Goal: Task Accomplishment & Management: Manage account settings

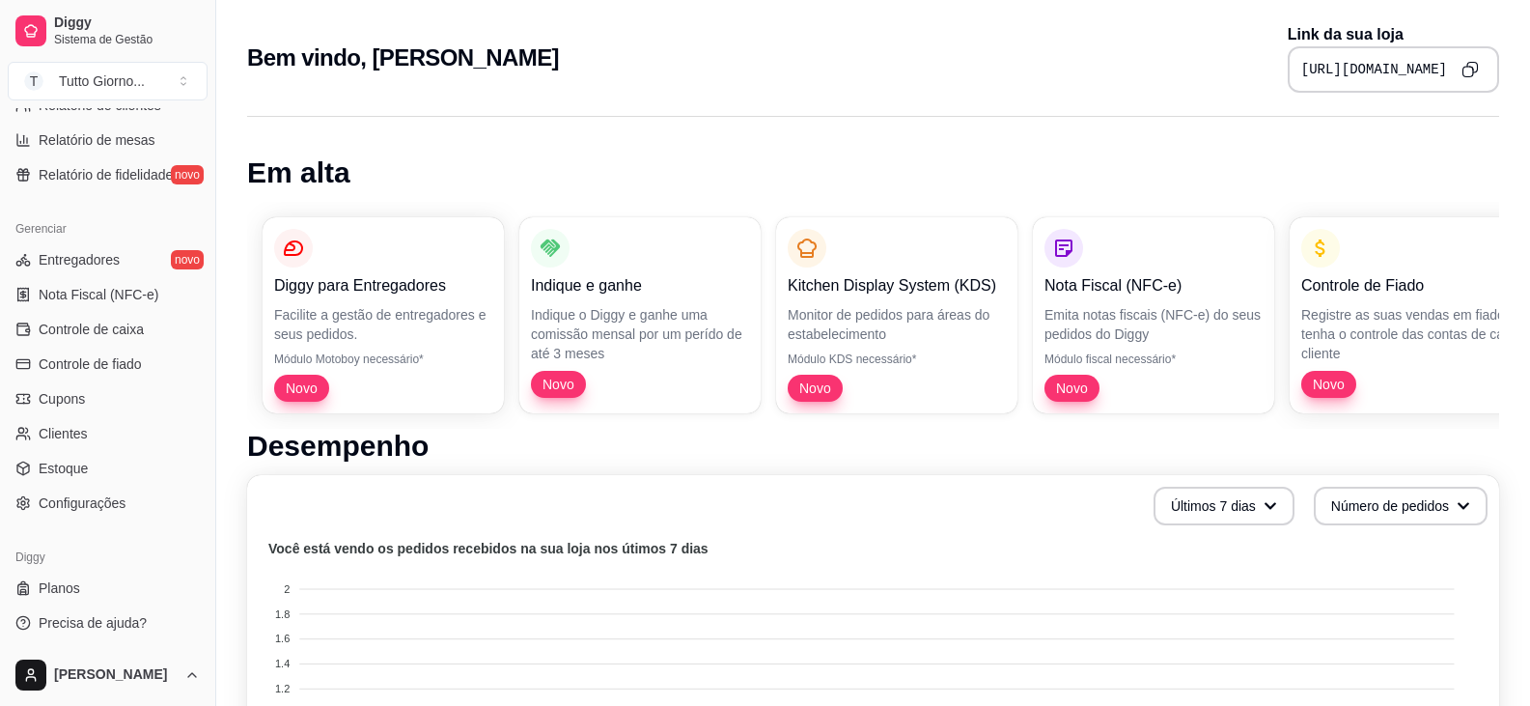
scroll to position [684, 0]
click at [109, 500] on span "Configurações" at bounding box center [82, 500] width 87 height 19
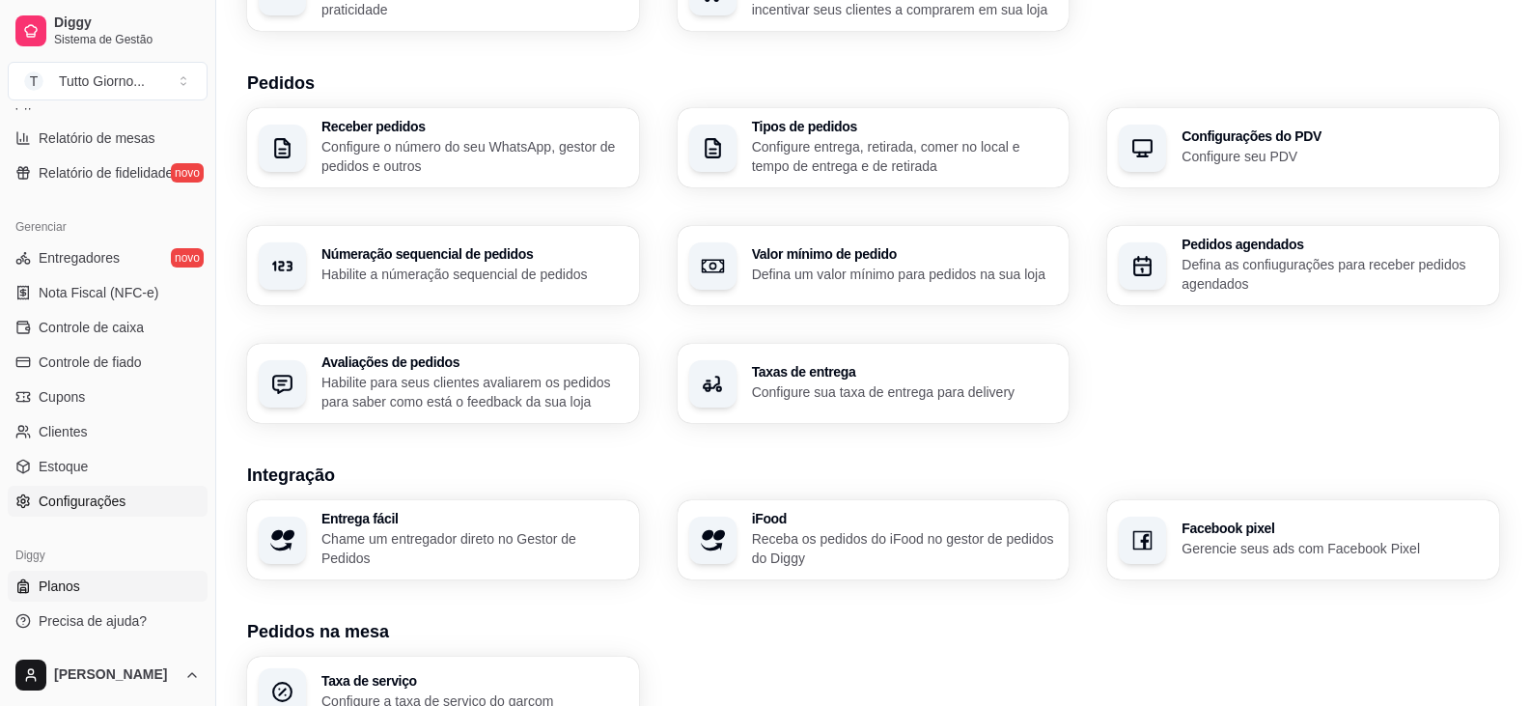
scroll to position [401, 0]
click at [102, 466] on link "Estoque" at bounding box center [108, 466] width 200 height 31
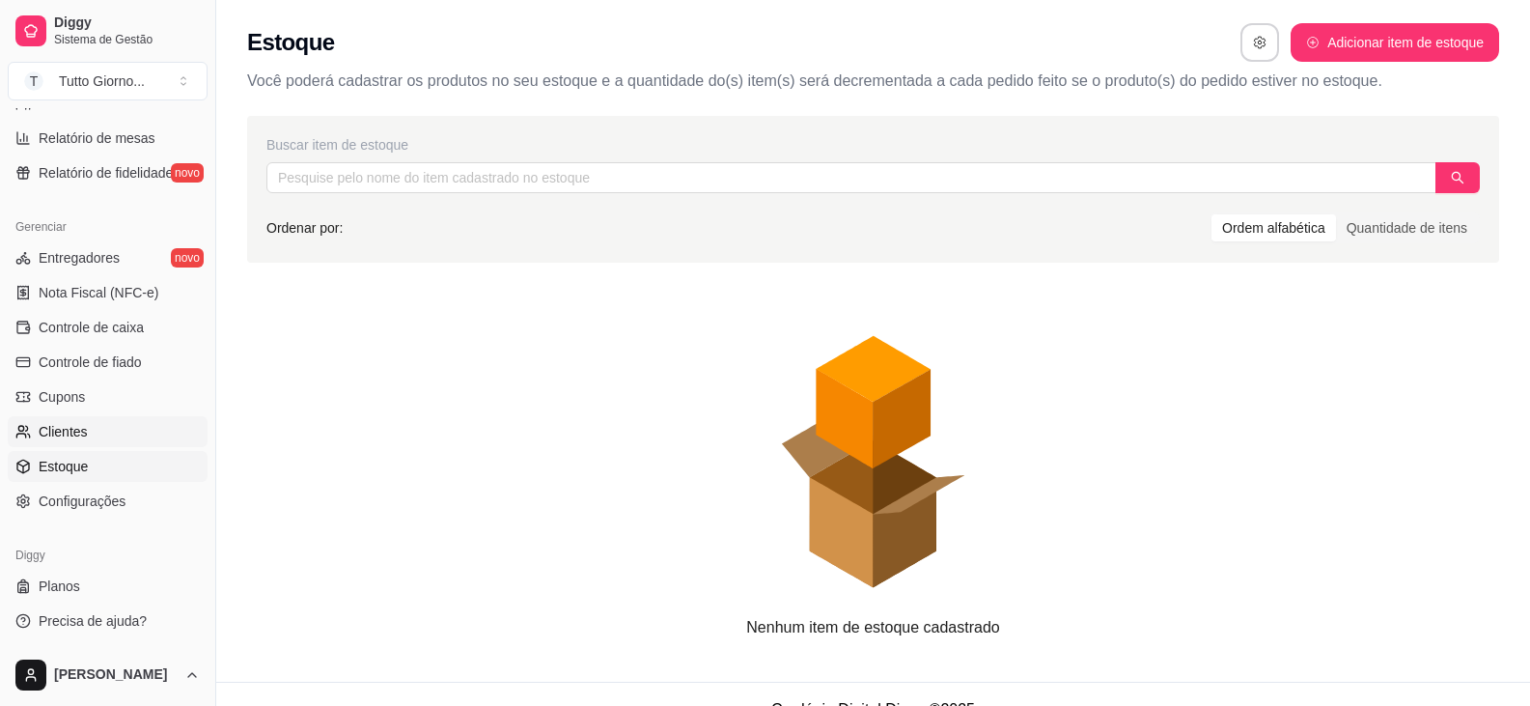
click at [93, 431] on link "Clientes" at bounding box center [108, 431] width 200 height 31
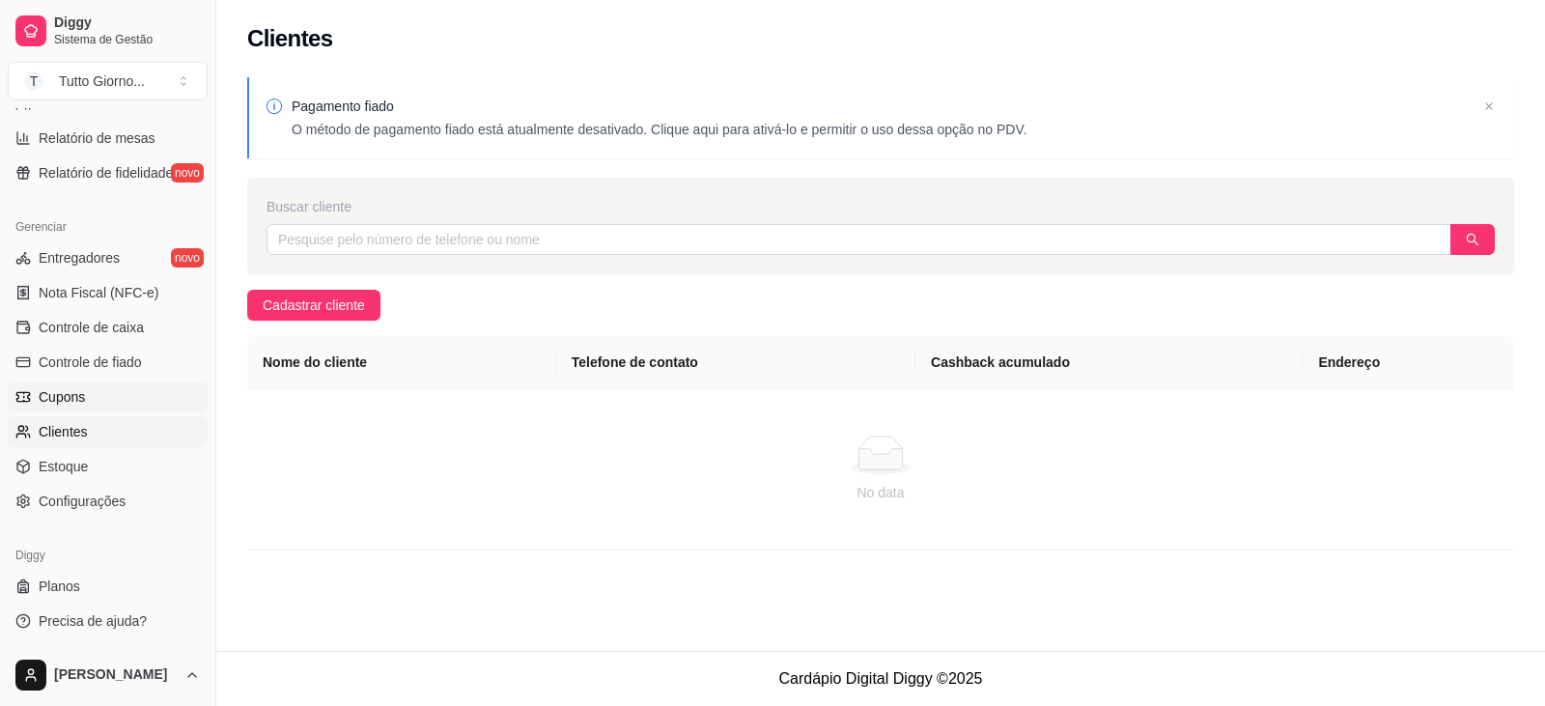
click at [79, 386] on link "Cupons" at bounding box center [108, 396] width 200 height 31
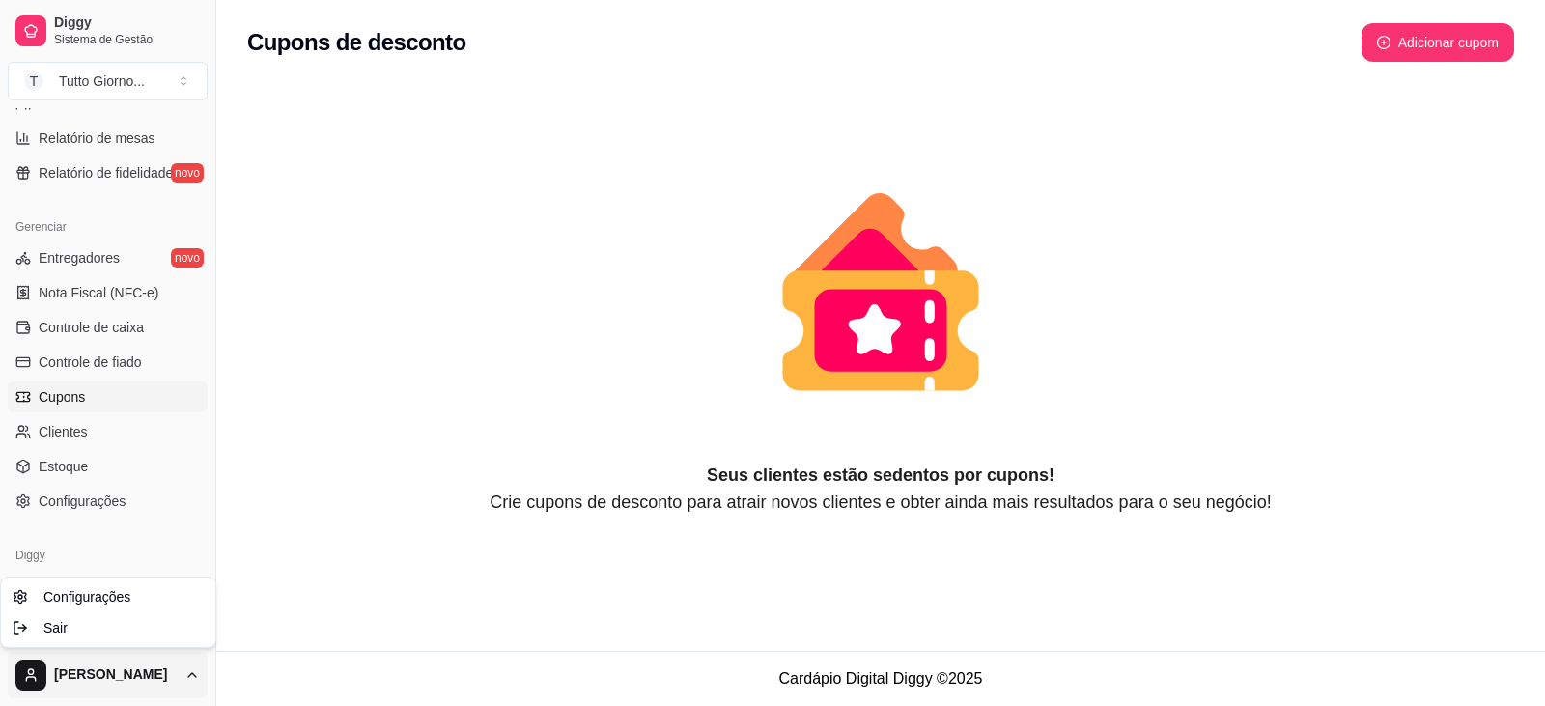
click at [81, 680] on html "Diggy Sistema de Gestão T Tutto Giorno ... Loja fechada Período gratuito até 25…" at bounding box center [772, 353] width 1545 height 706
click at [103, 602] on span "Configurações" at bounding box center [86, 596] width 87 height 19
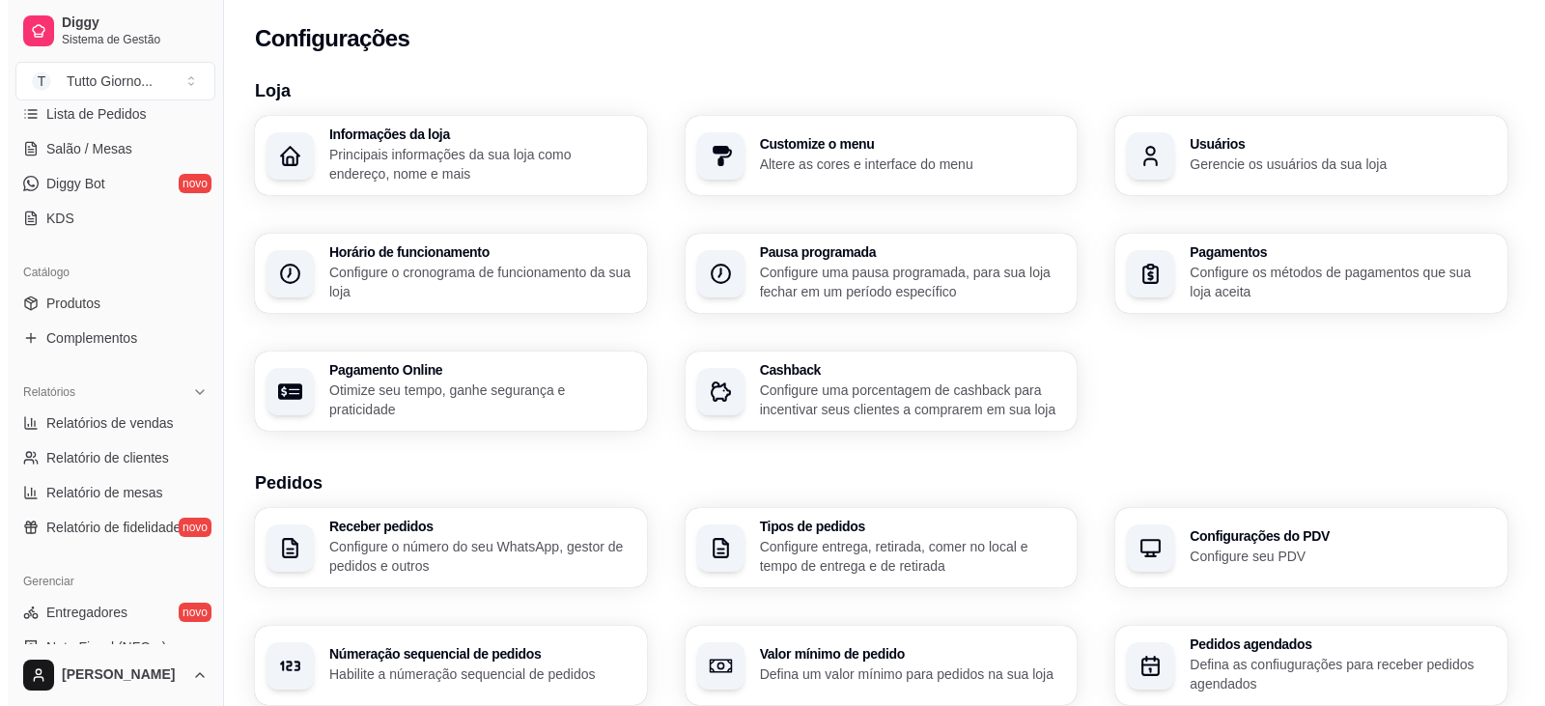
scroll to position [328, 0]
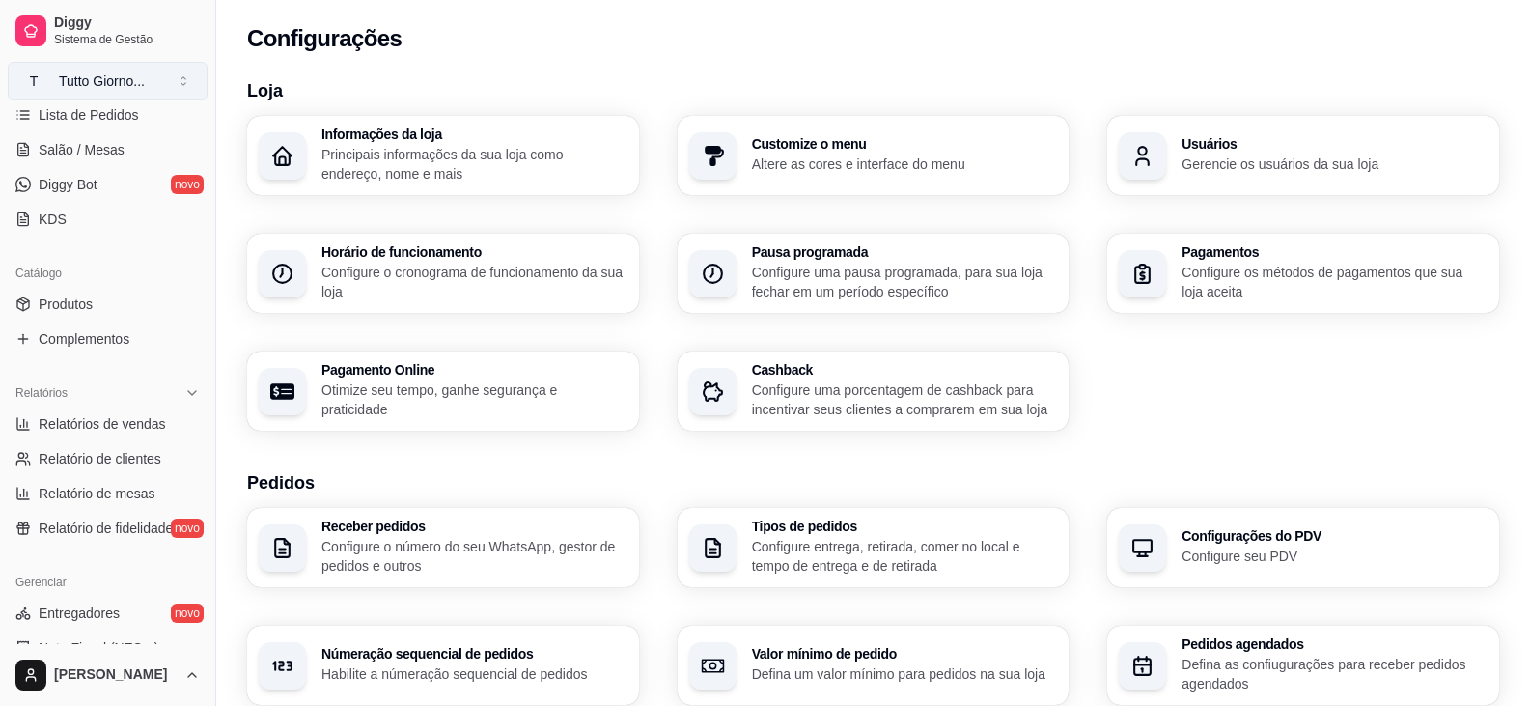
click at [183, 86] on button "T Tutto Giorno ..." at bounding box center [108, 81] width 200 height 39
click at [1232, 154] on p "Gerencie os usuários da sua loja" at bounding box center [1334, 163] width 296 height 18
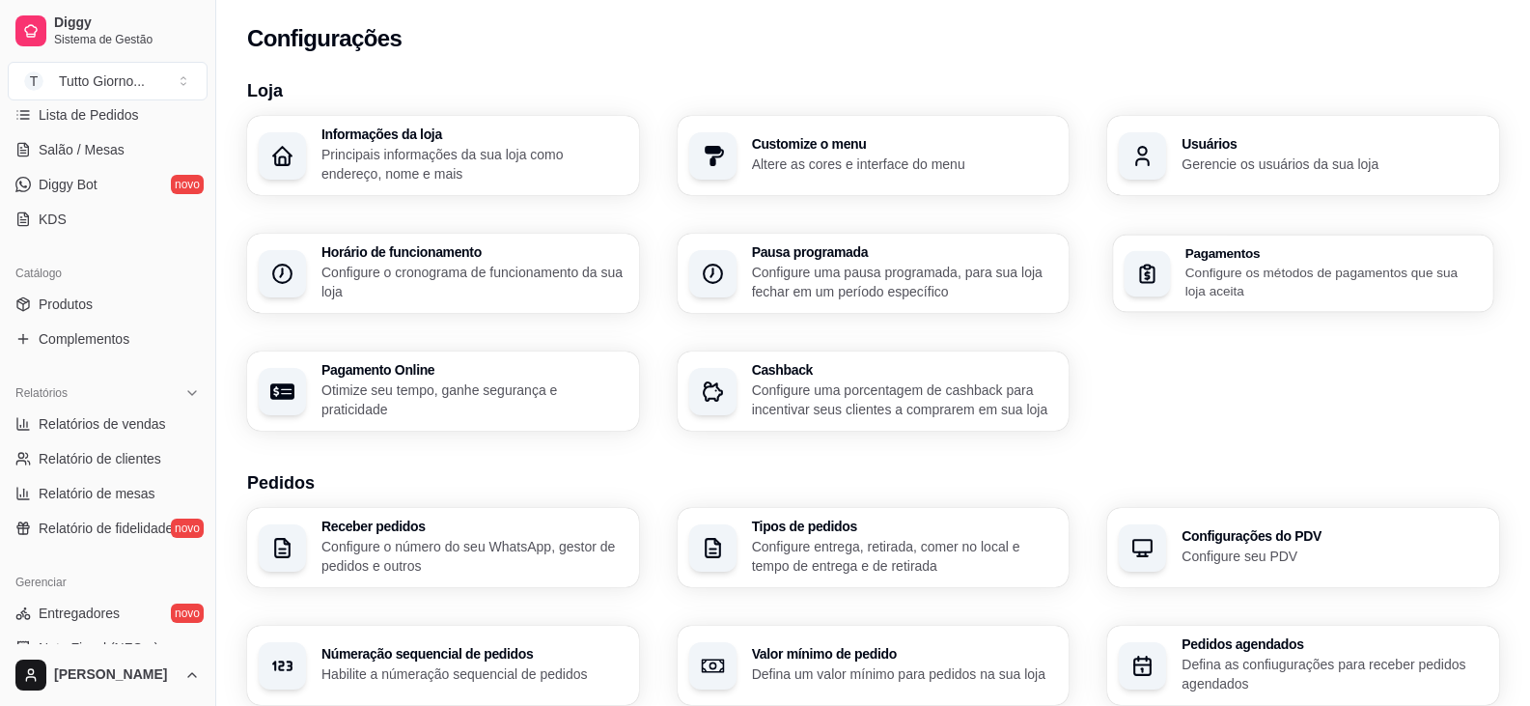
click at [1198, 281] on p "Configure os métodos de pagamentos que sua loja aceita" at bounding box center [1334, 282] width 296 height 38
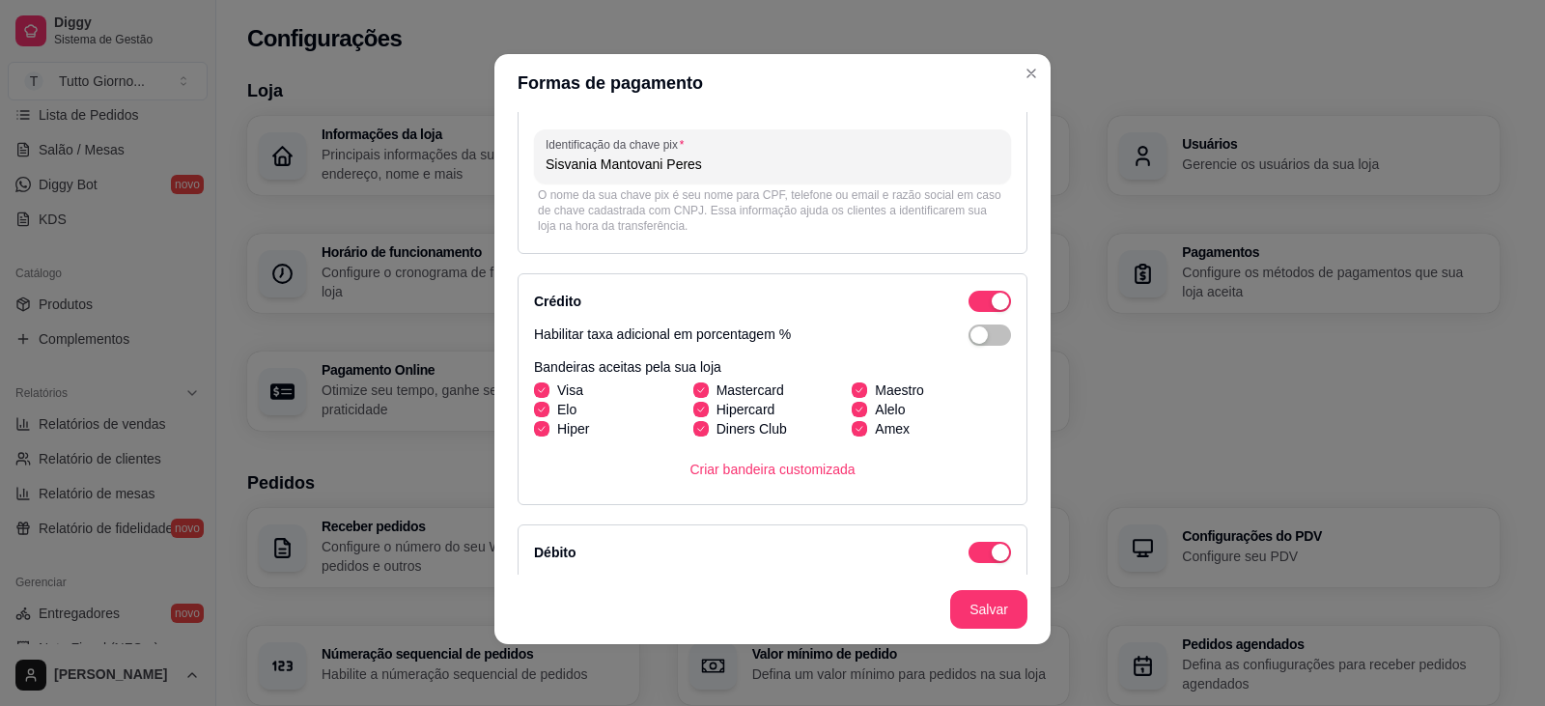
scroll to position [0, 0]
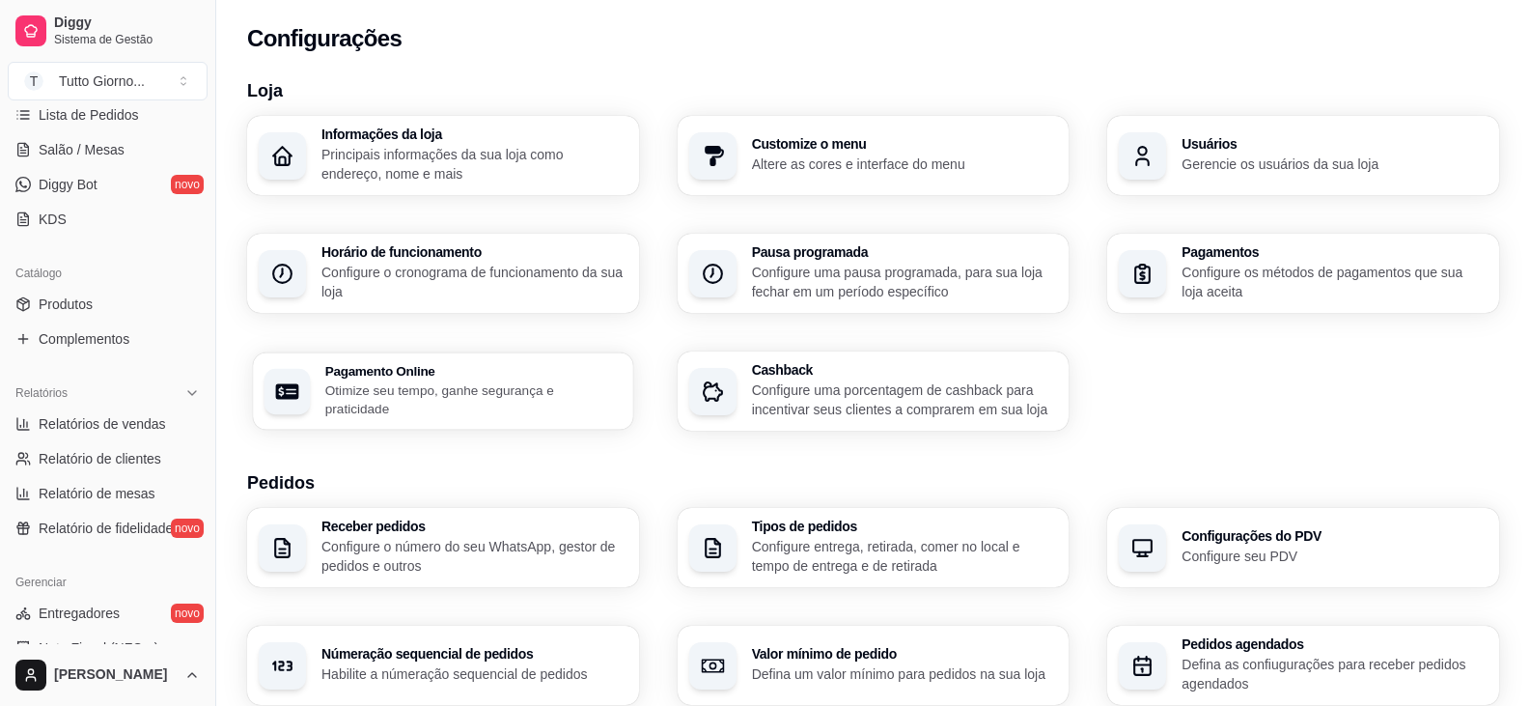
click at [545, 388] on div "Pagamento Online Otimize seu tempo, ganhe segurança e praticidade" at bounding box center [473, 391] width 296 height 54
select select "4.98"
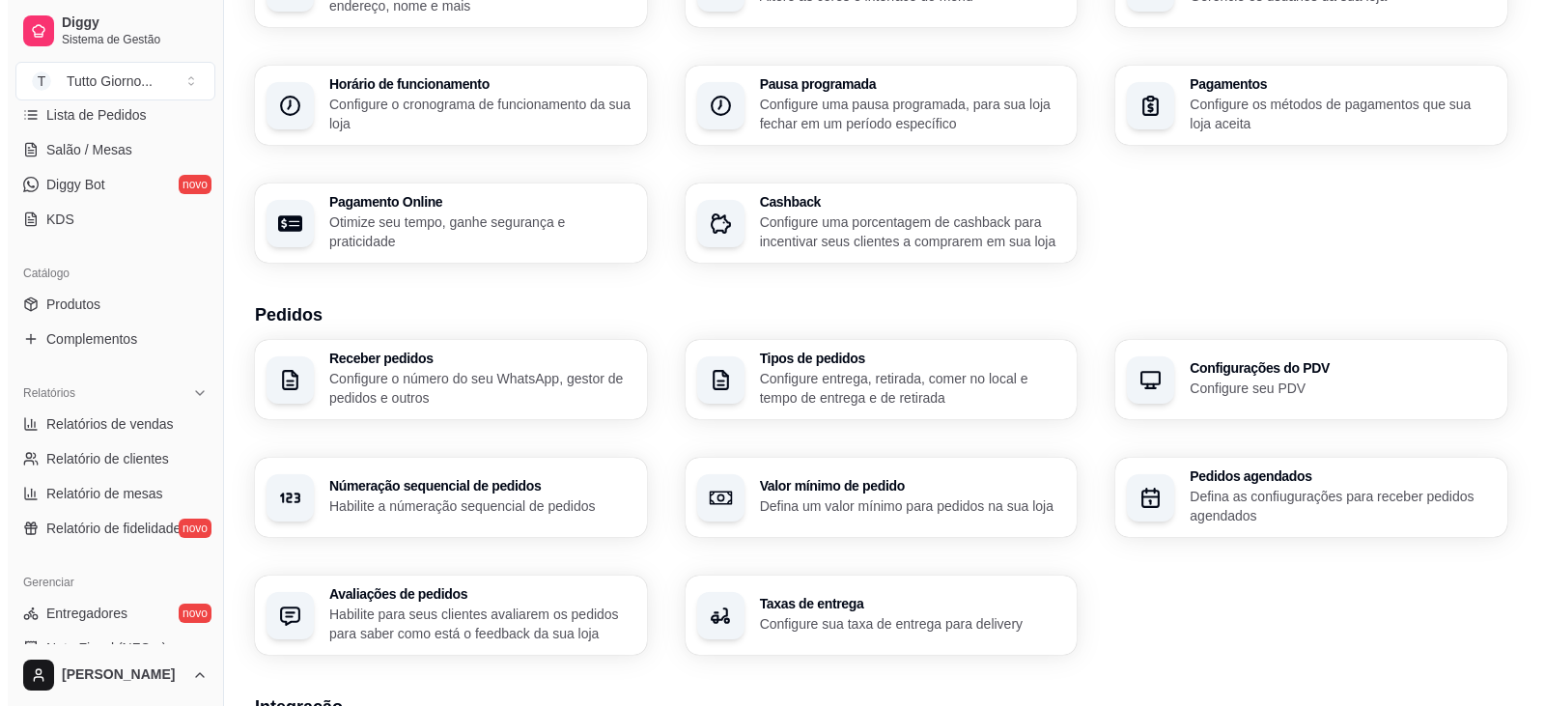
scroll to position [169, 0]
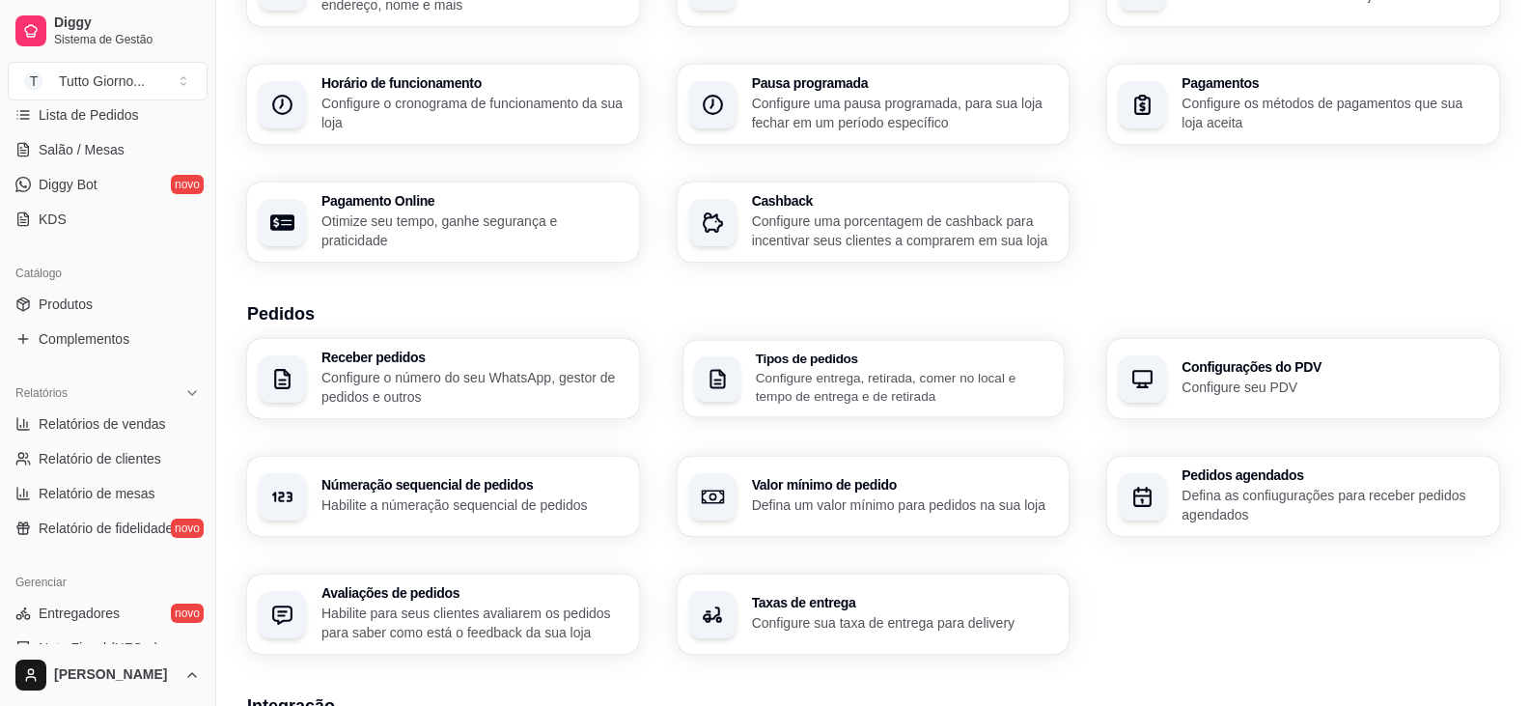
click at [842, 379] on p "Configure entrega, retirada, comer no local e tempo de entrega e de retirada" at bounding box center [903, 387] width 296 height 38
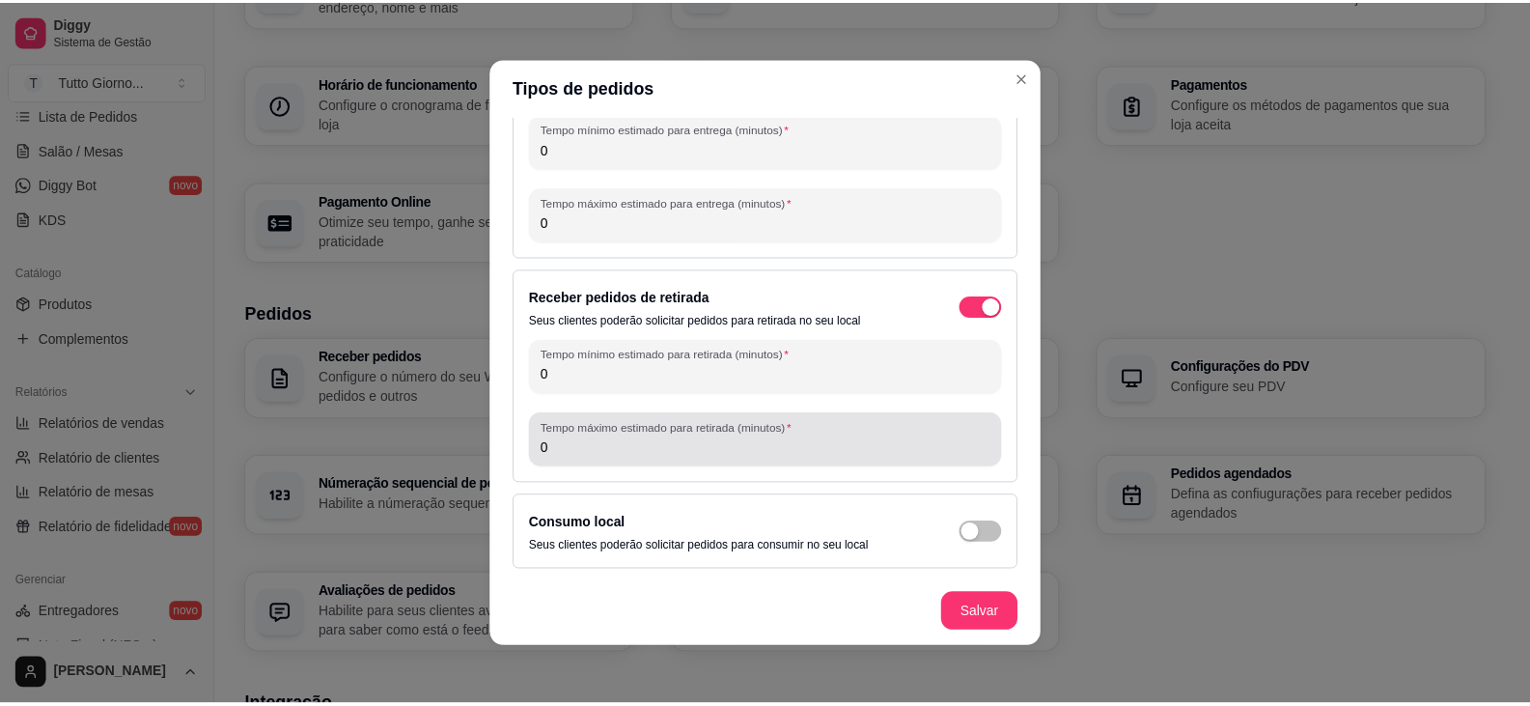
scroll to position [0, 0]
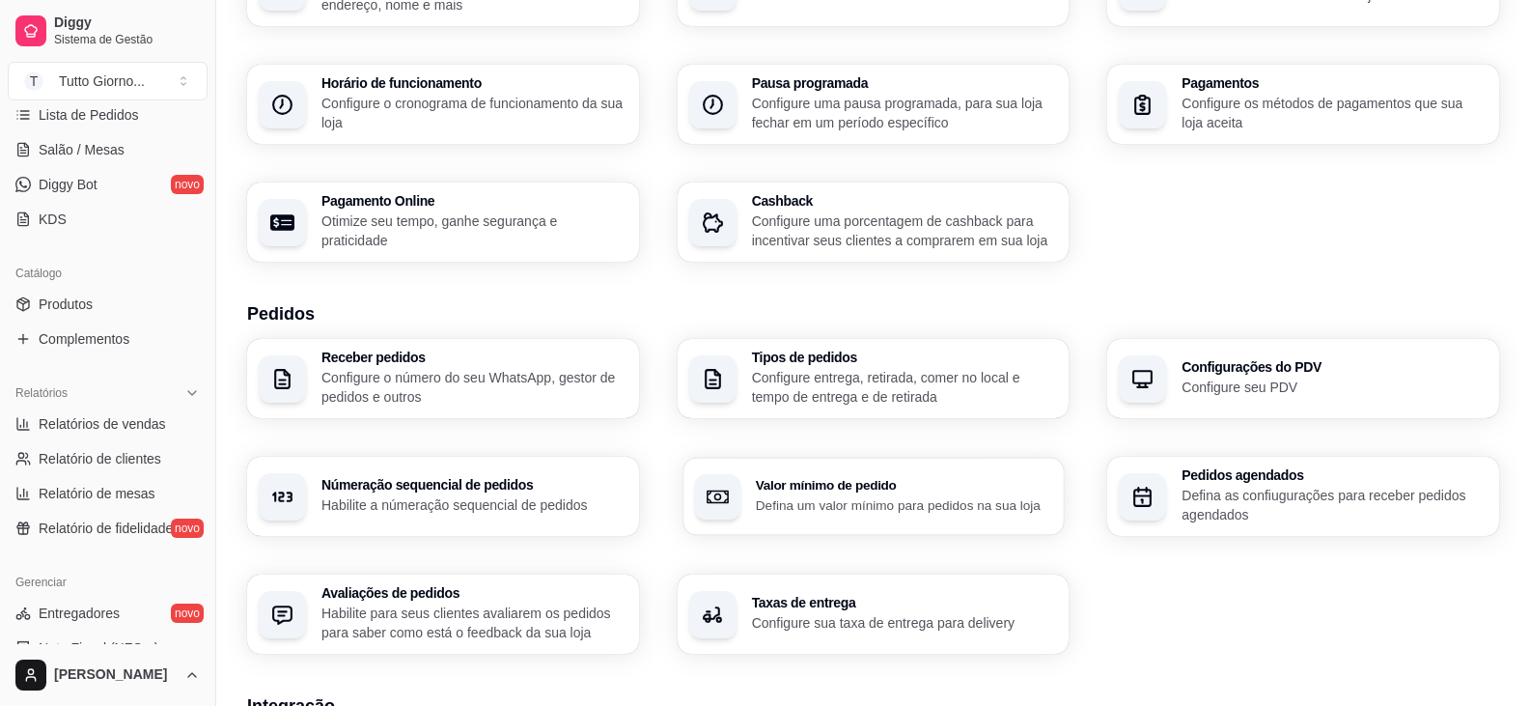
click at [844, 502] on p "Defina um valor mínimo para pedidos na sua loja" at bounding box center [903, 504] width 296 height 18
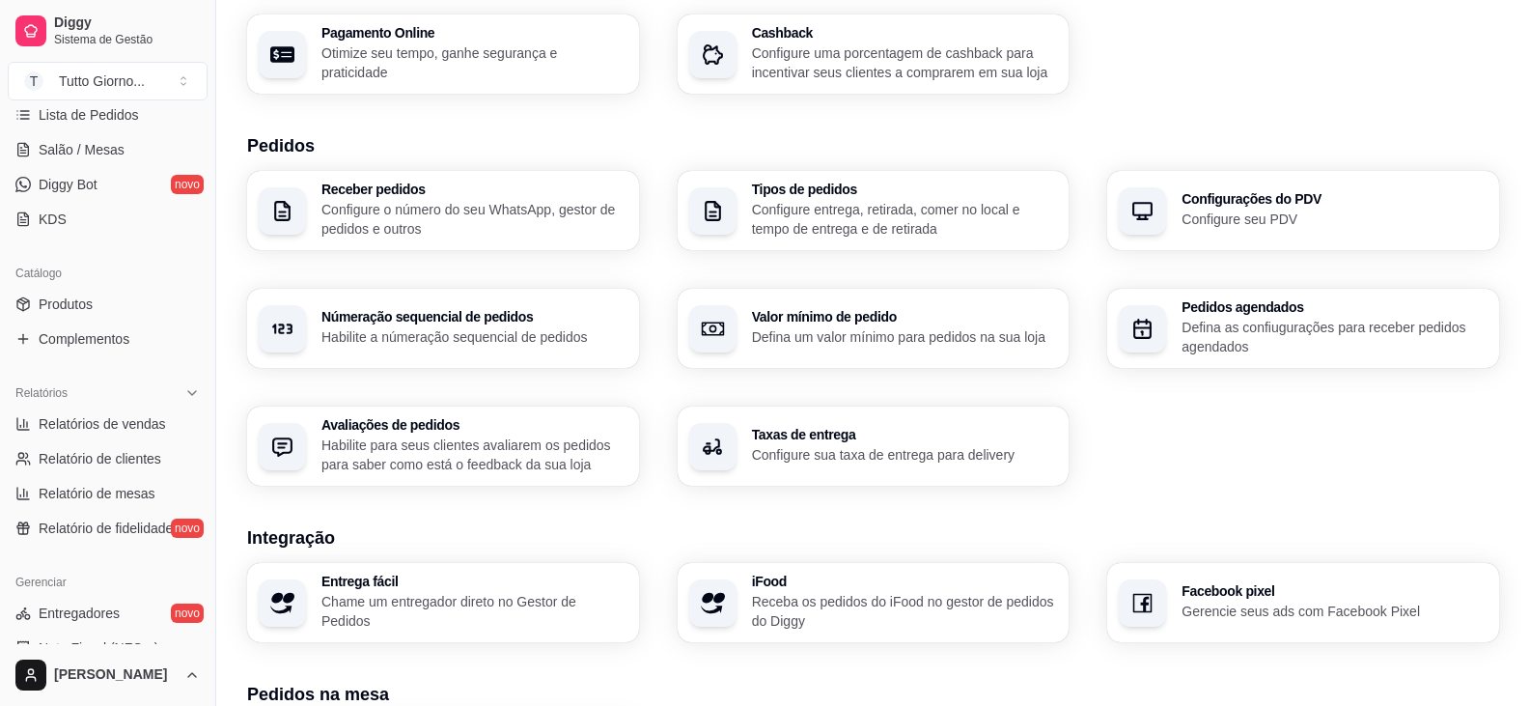
scroll to position [338, 0]
click at [494, 458] on p "Habilite para seus clientes avaliarem os pedidos para saber como está o feedbac…" at bounding box center [473, 454] width 296 height 38
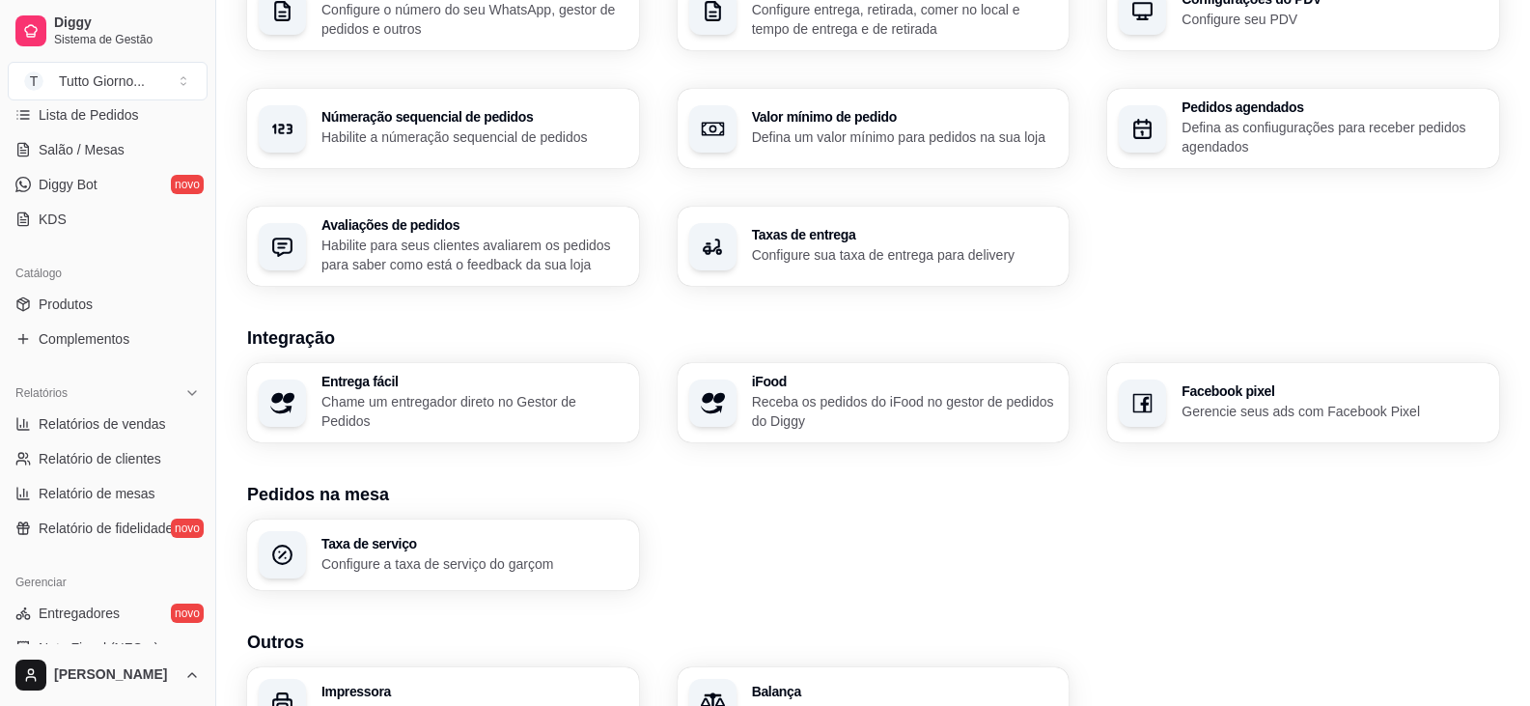
scroll to position [647, 0]
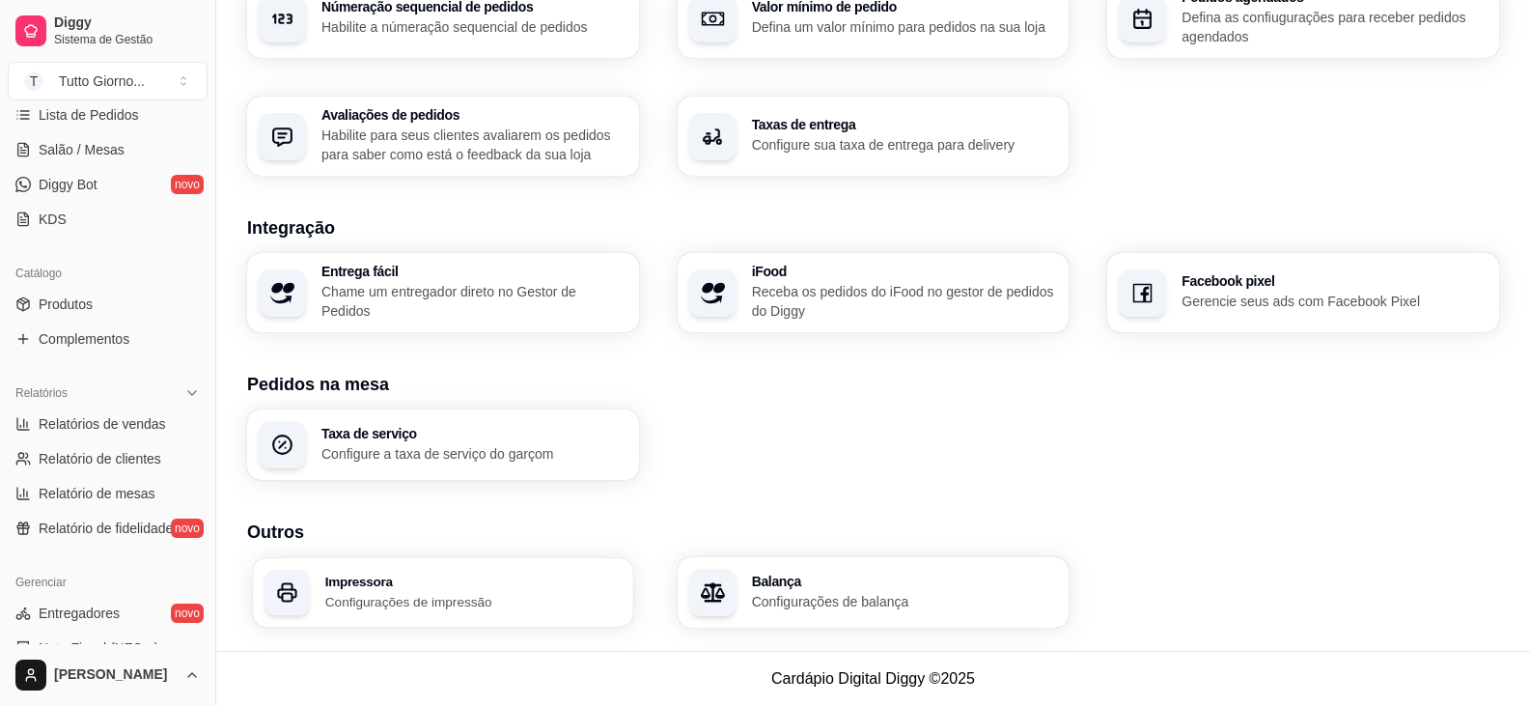
click at [557, 574] on div "Impressora Configurações de impressão" at bounding box center [442, 592] width 379 height 69
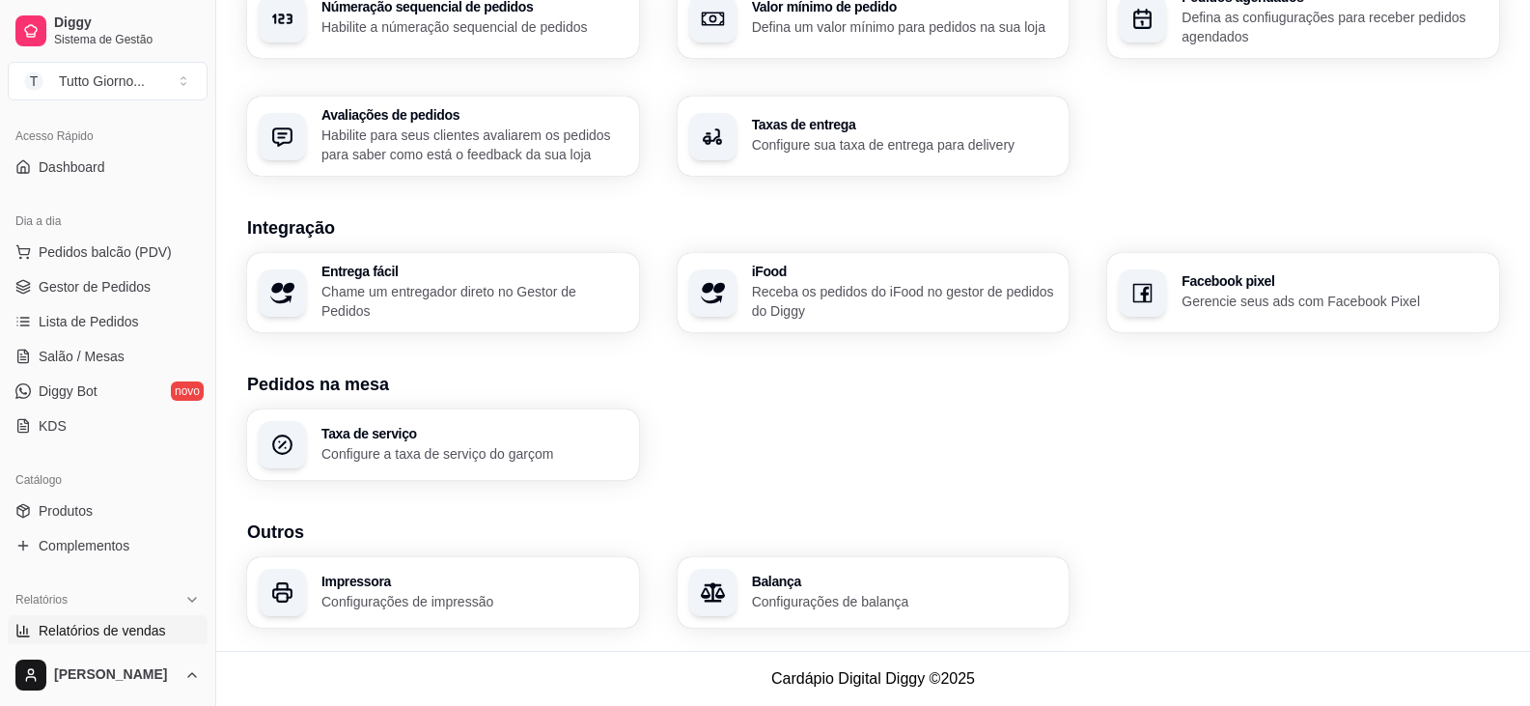
scroll to position [89, 0]
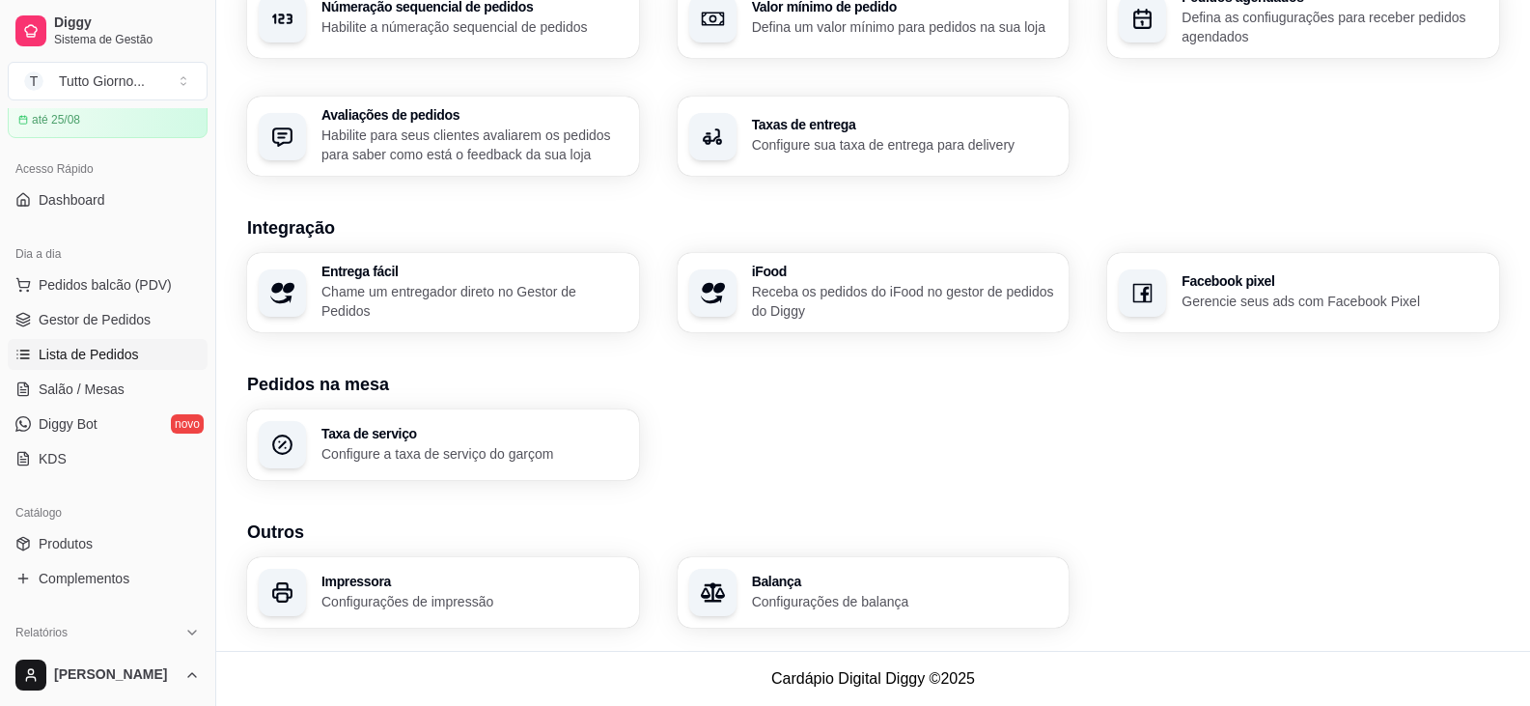
click at [124, 353] on span "Lista de Pedidos" at bounding box center [89, 354] width 100 height 19
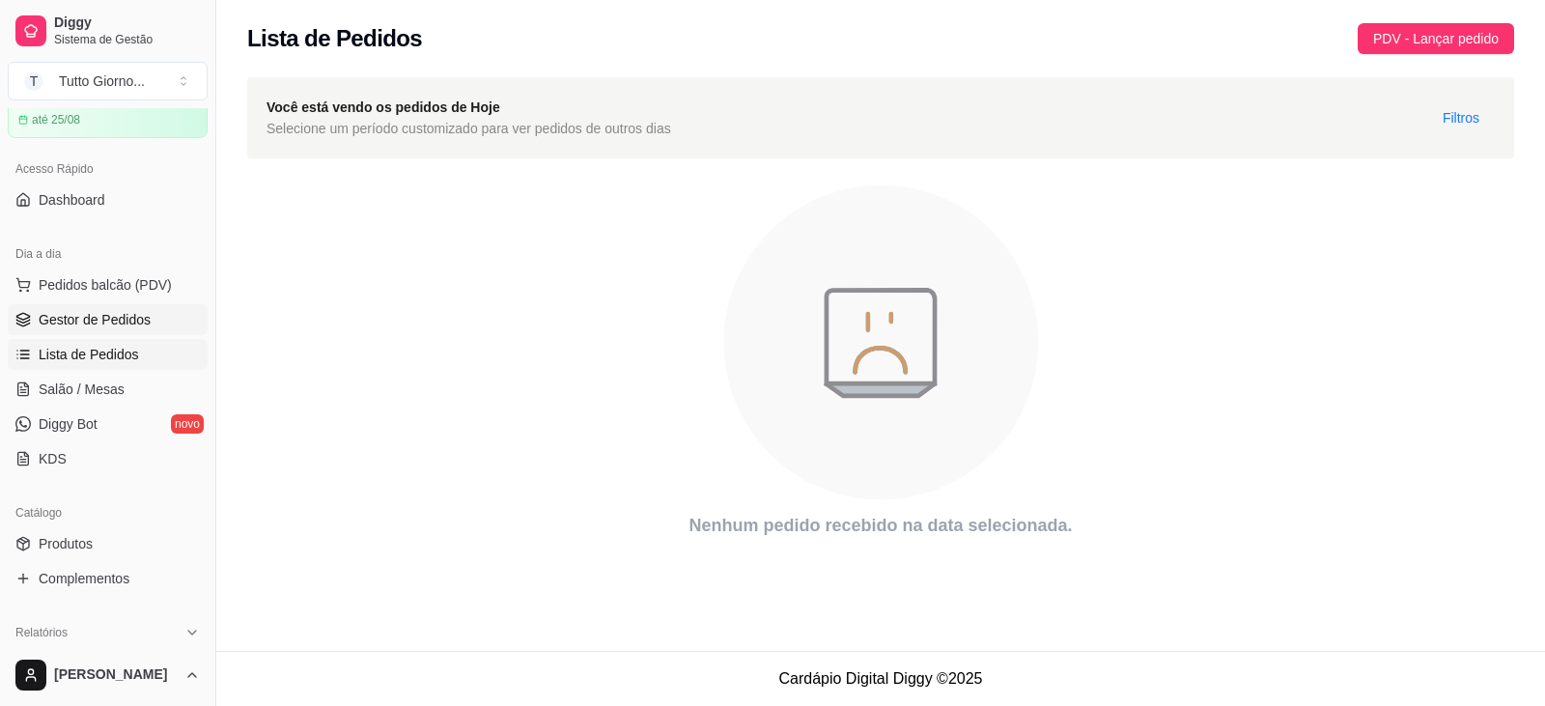
click at [124, 319] on span "Gestor de Pedidos" at bounding box center [95, 319] width 112 height 19
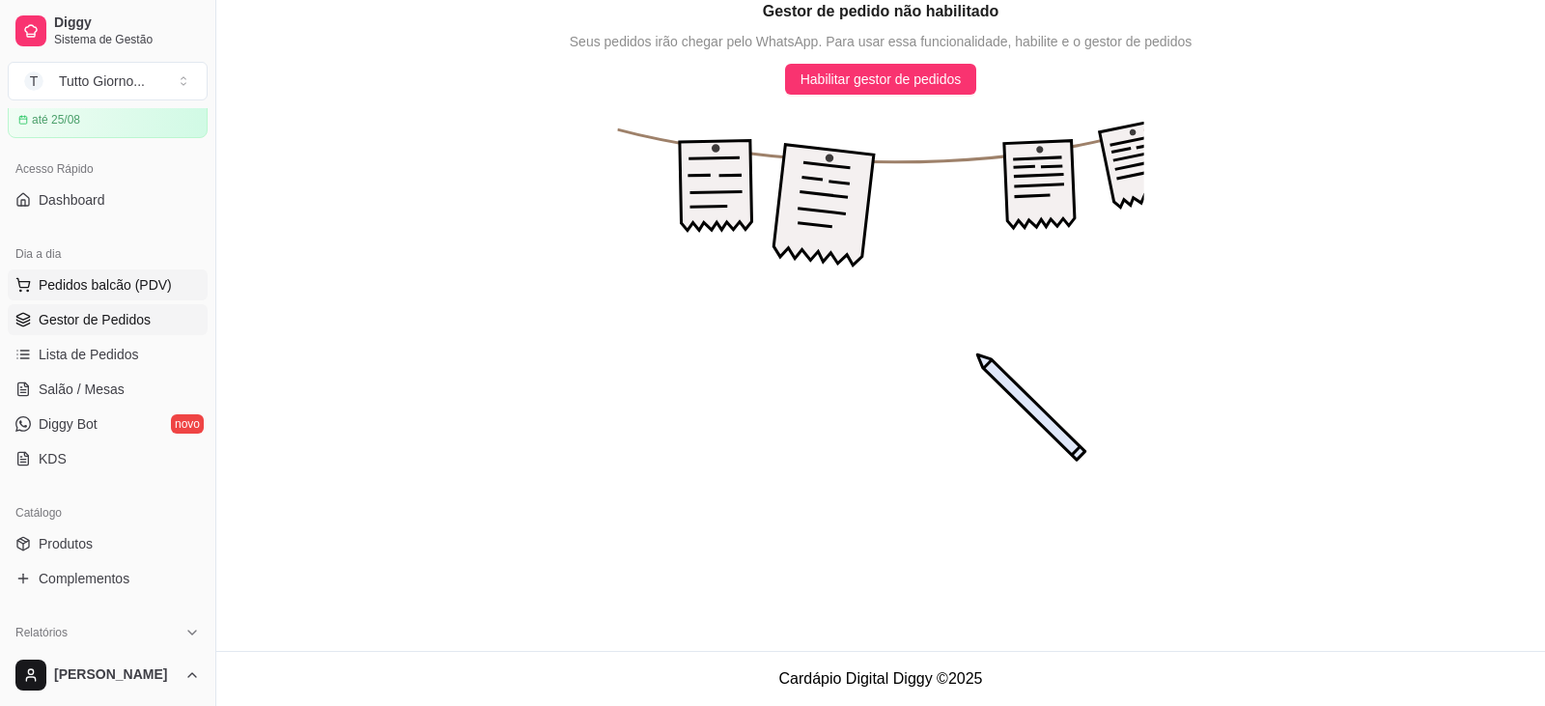
click at [134, 291] on span "Pedidos balcão (PDV)" at bounding box center [105, 284] width 133 height 19
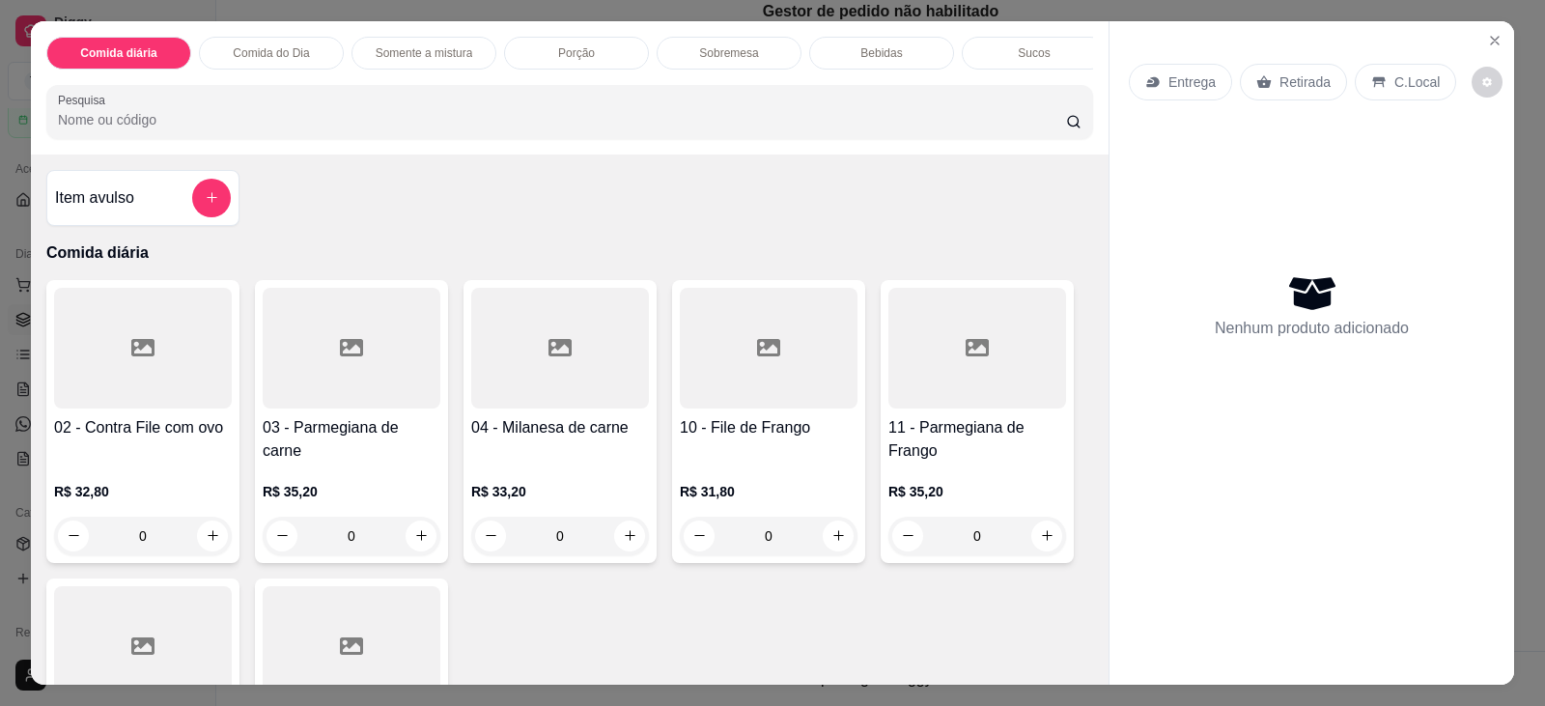
click at [249, 50] on p "Comida do Dia" at bounding box center [271, 52] width 76 height 15
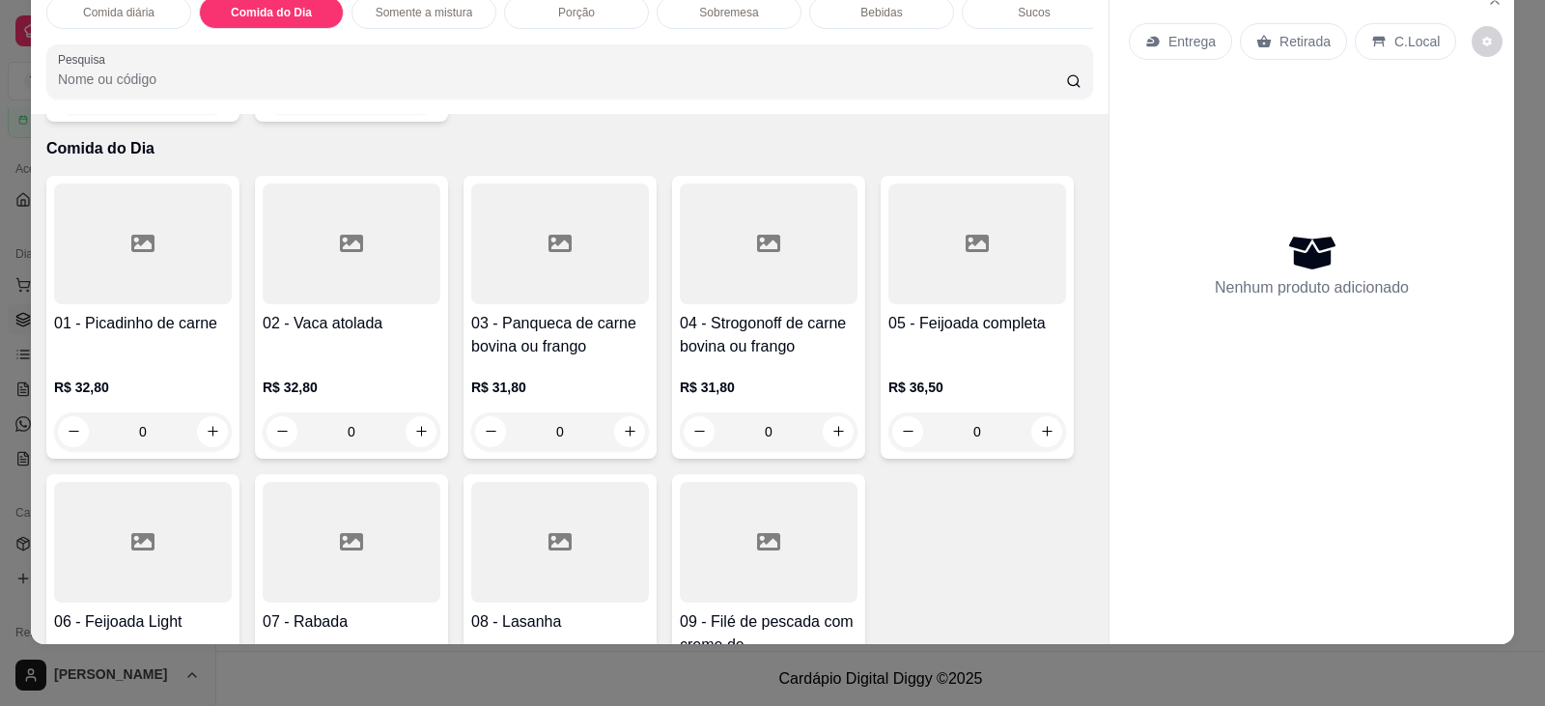
click at [143, 11] on p "Comida diária" at bounding box center [118, 12] width 71 height 15
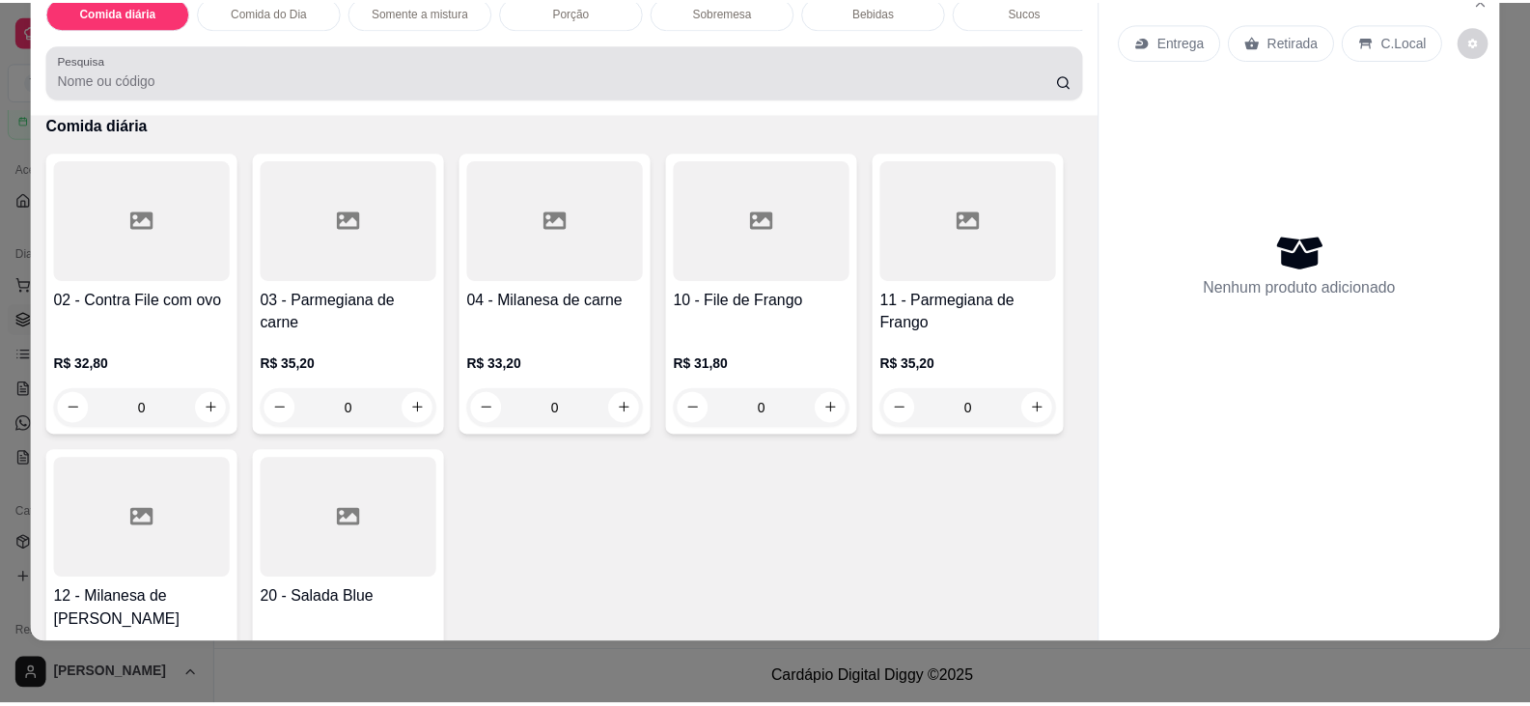
scroll to position [0, 0]
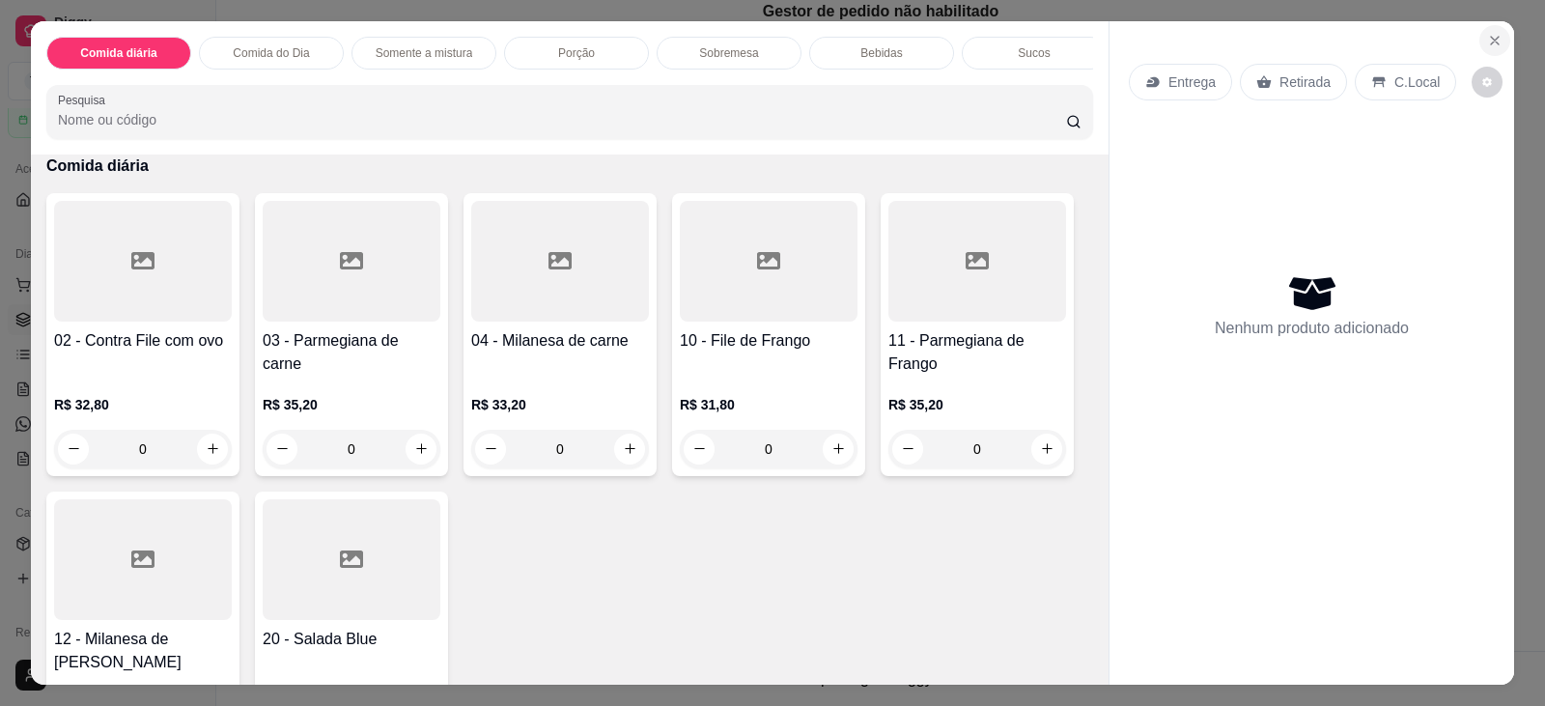
click at [1485, 31] on button "Close" at bounding box center [1494, 40] width 31 height 31
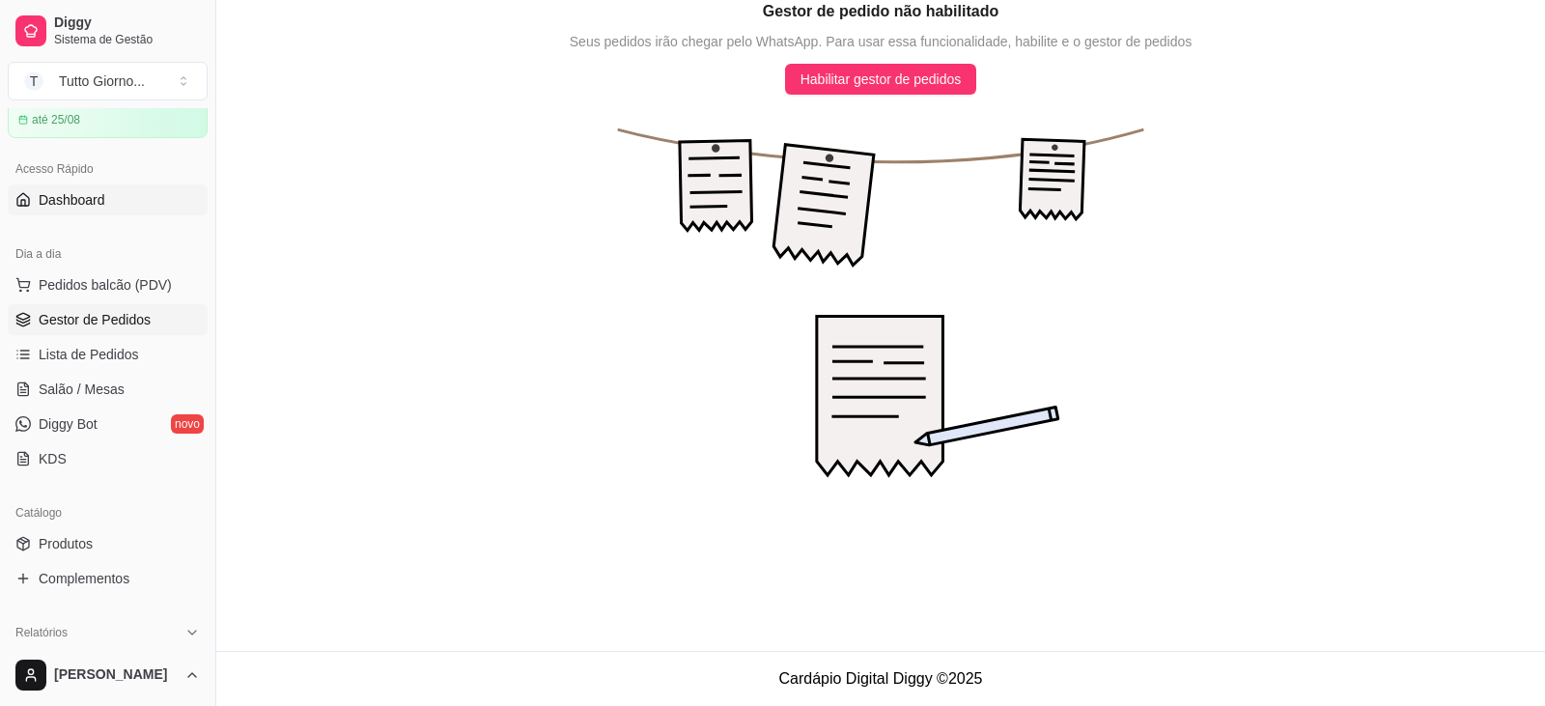
click at [101, 202] on span "Dashboard" at bounding box center [72, 199] width 67 height 19
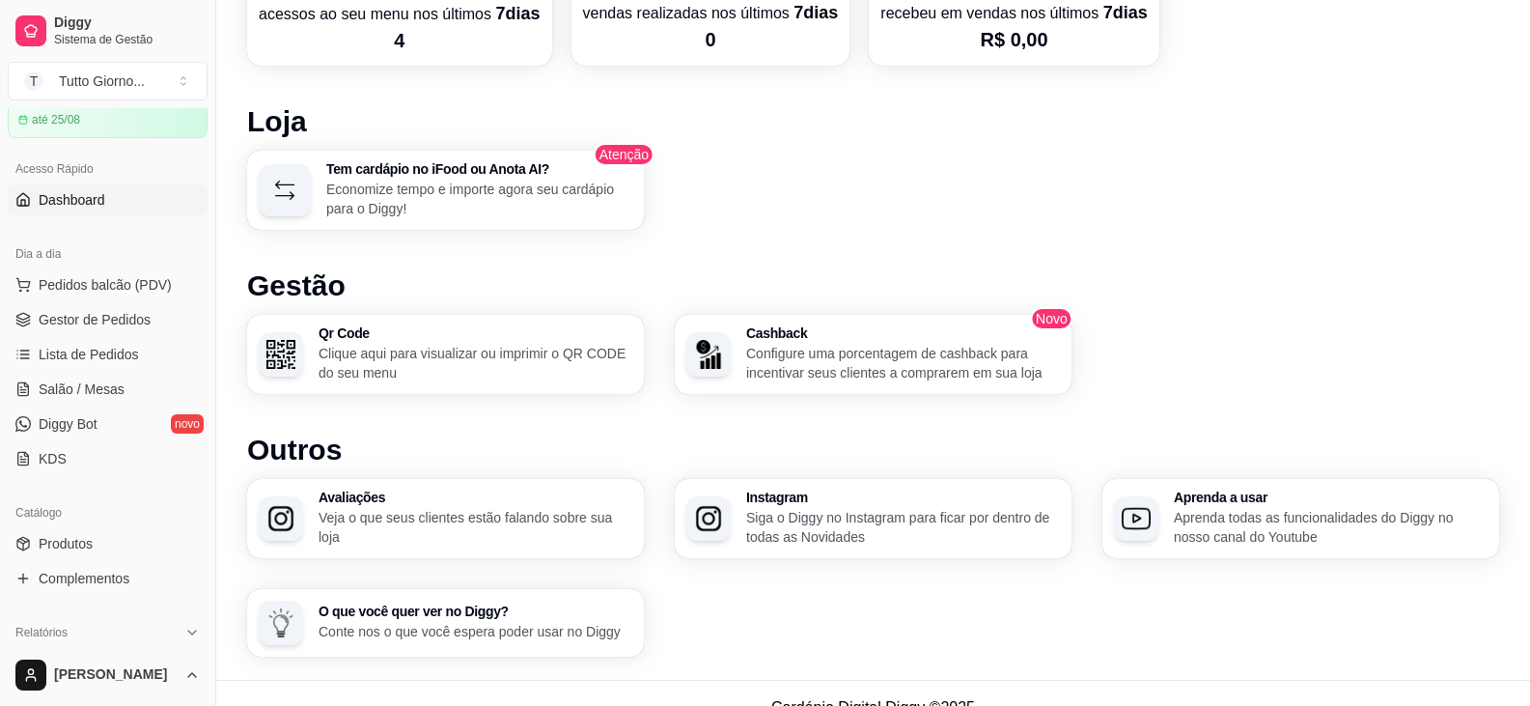
scroll to position [975, 0]
click at [555, 375] on p "Clique aqui para visualizar ou imprimir o QR CODE do seu menu" at bounding box center [475, 362] width 304 height 38
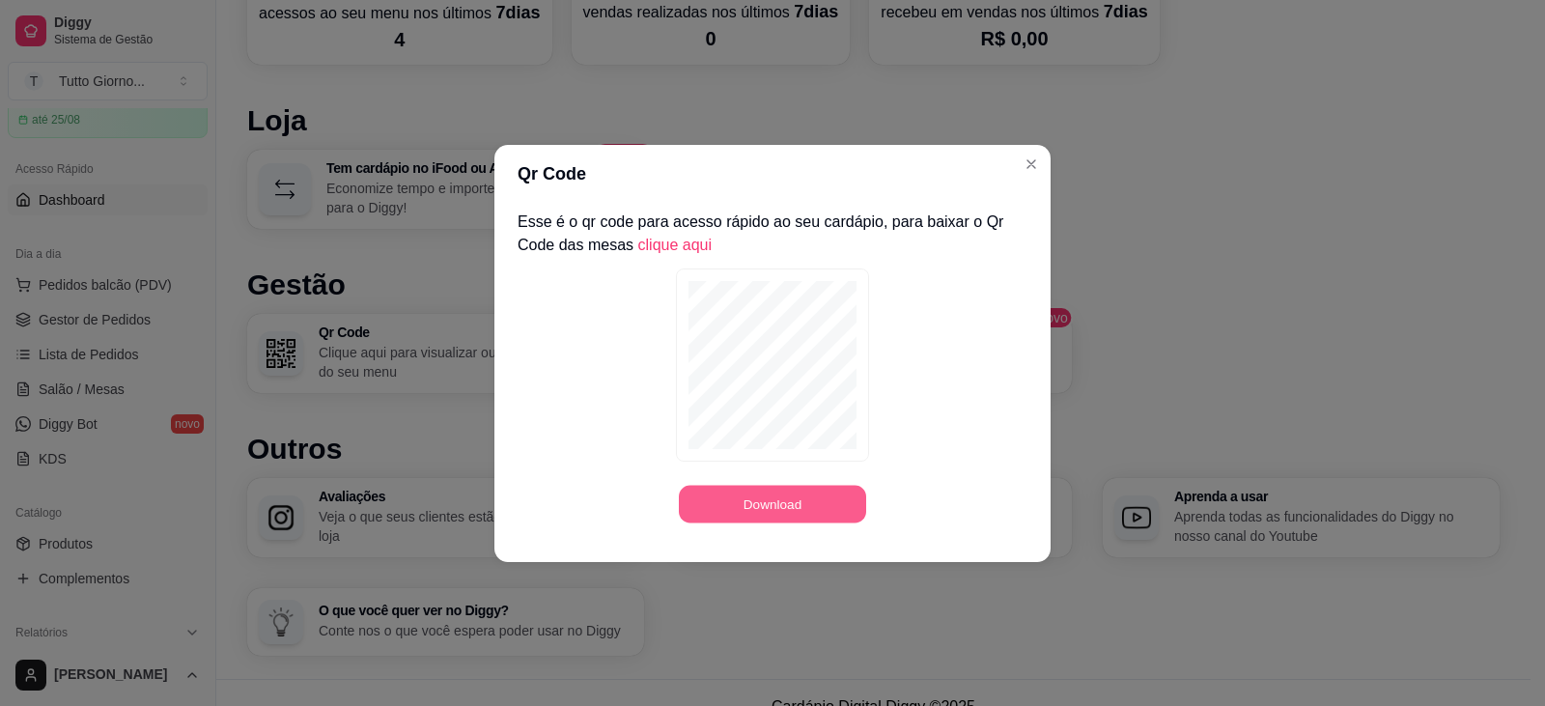
click at [806, 495] on button "Download" at bounding box center [772, 504] width 187 height 38
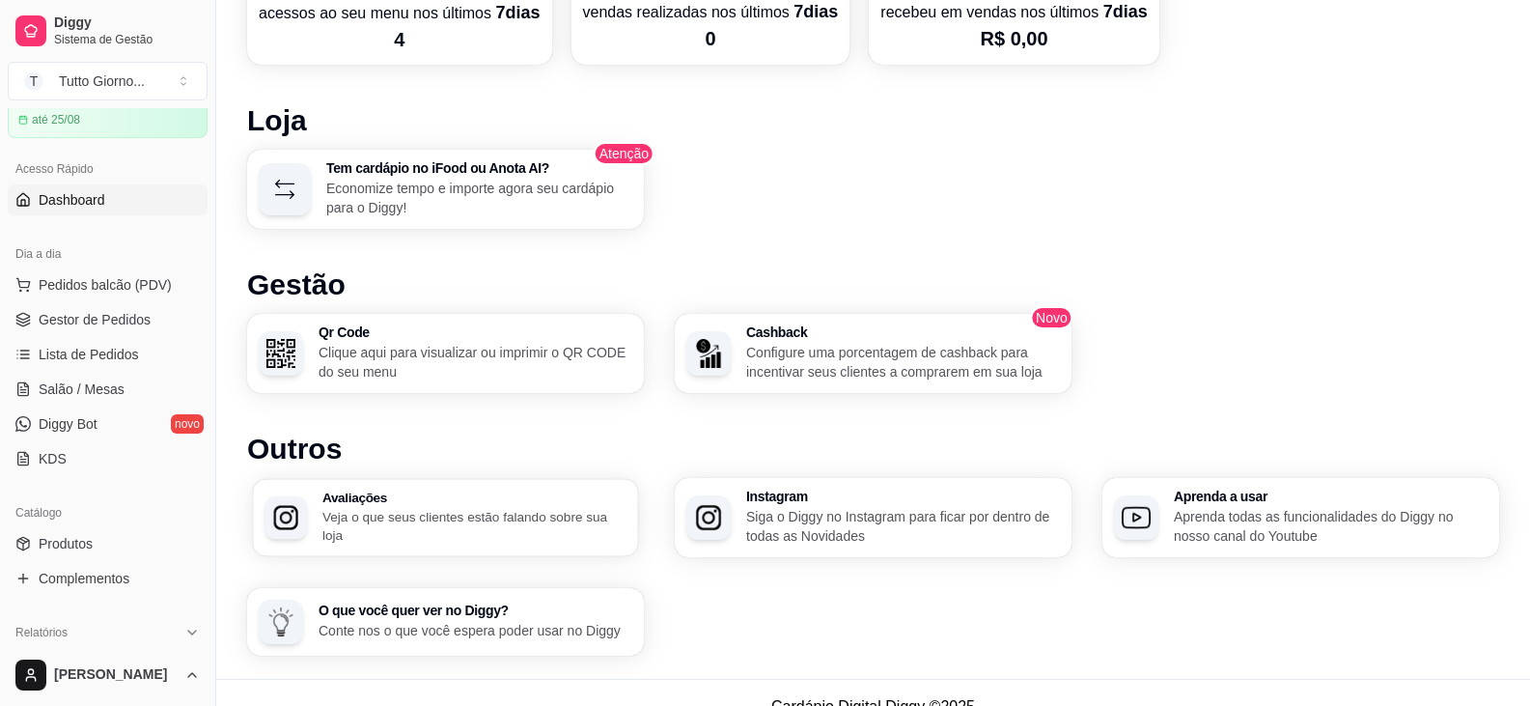
click at [380, 515] on div "Avaliações Veja o que seus clientes estão falando sobre sua loja" at bounding box center [475, 518] width 304 height 54
click at [807, 518] on p "Siga o Diggy no Instagram para ficar por dentro de todas as Novidades" at bounding box center [902, 526] width 304 height 38
click at [1249, 526] on p "Aprenda todas as funcionalidades do Diggy no nosso canal do Youtube" at bounding box center [1330, 526] width 304 height 38
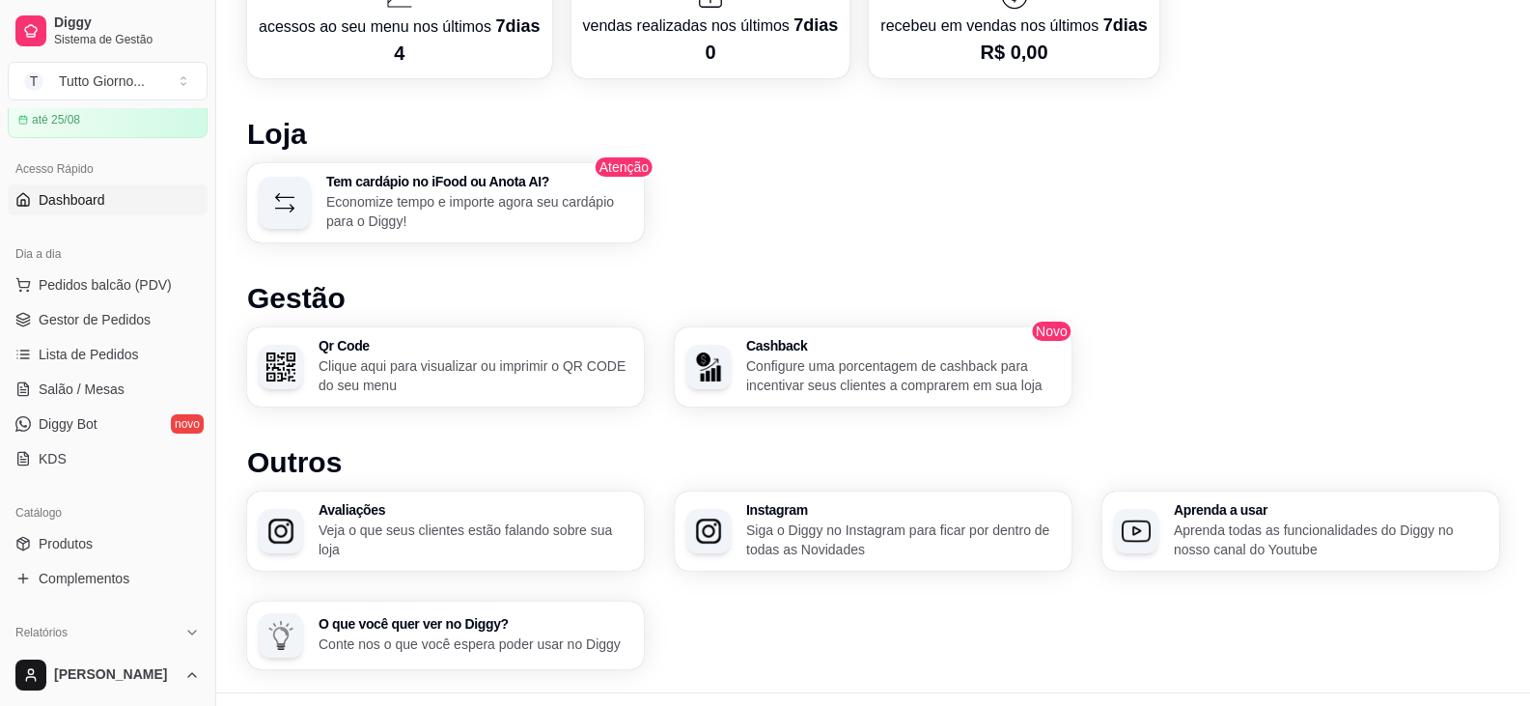
scroll to position [963, 0]
click at [860, 366] on p "Configure uma porcentagem de cashback para incentivar seus clientes a comprarem…" at bounding box center [902, 374] width 304 height 38
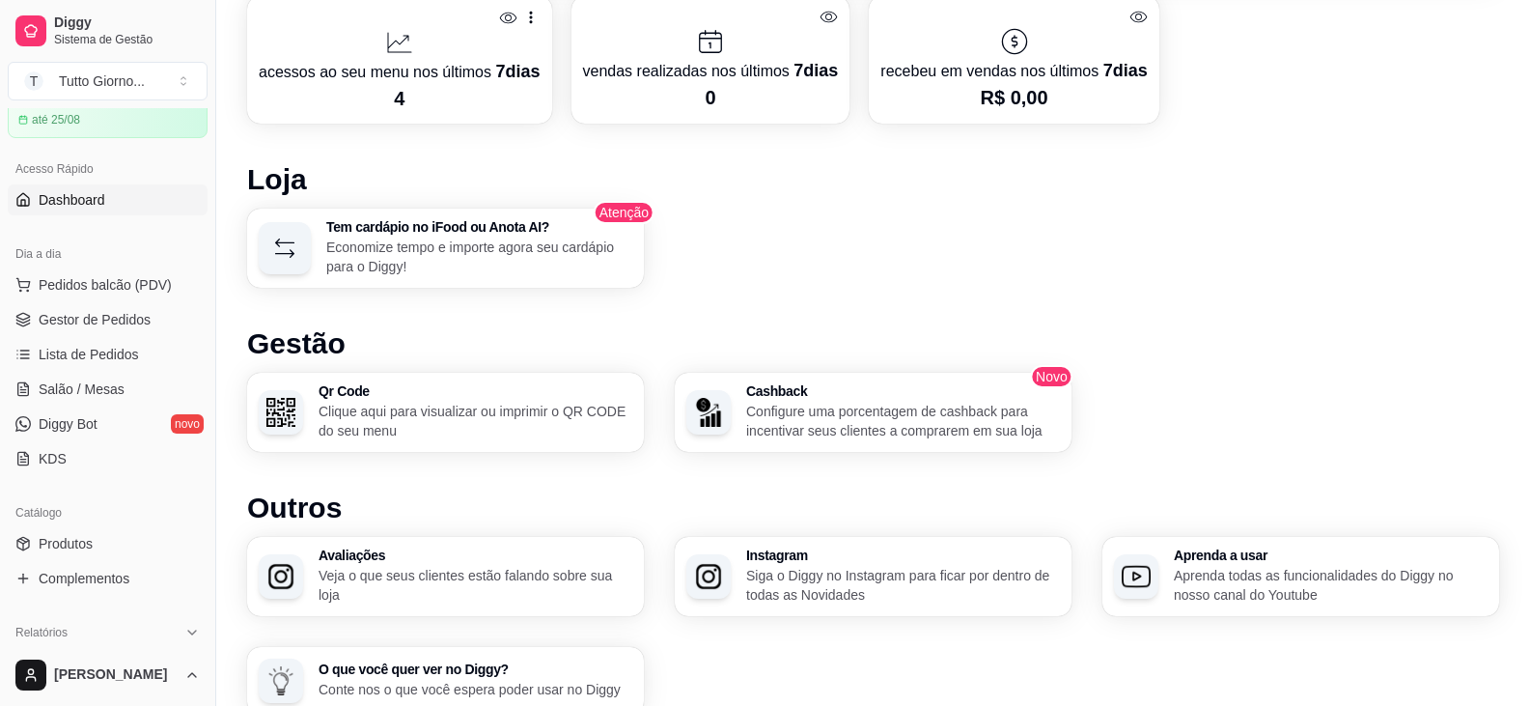
scroll to position [946, 0]
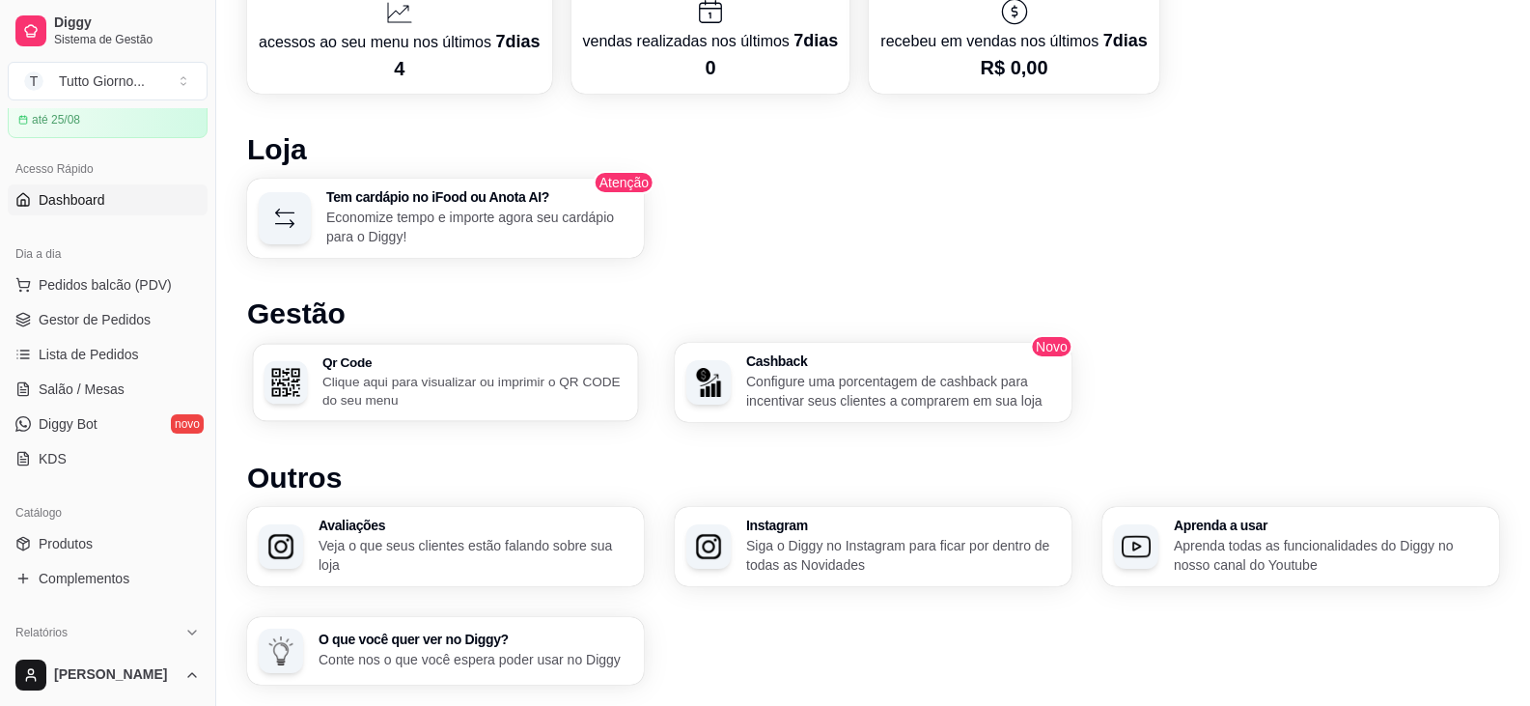
click at [521, 390] on p "Clique aqui para visualizar ou imprimir o QR CODE do seu menu" at bounding box center [475, 391] width 304 height 38
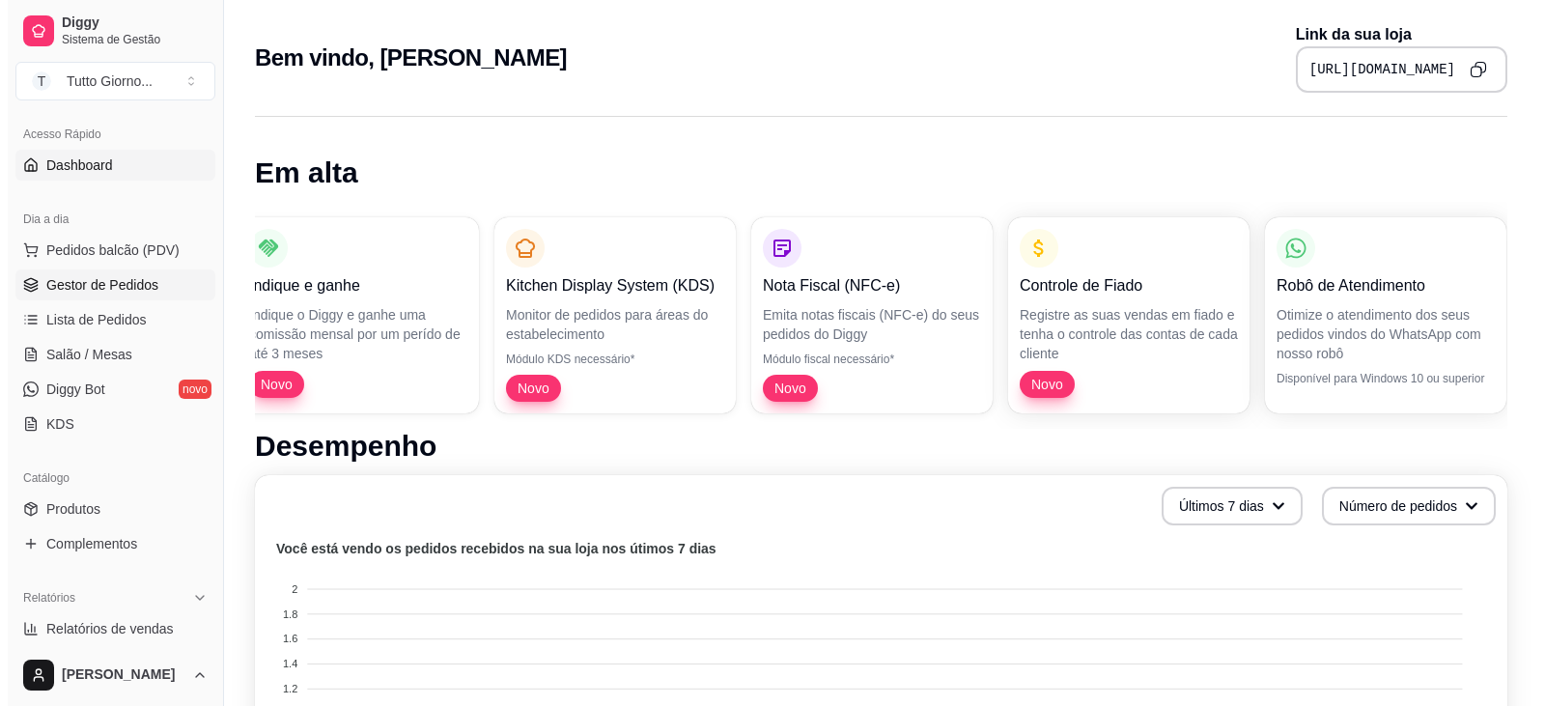
scroll to position [125, 0]
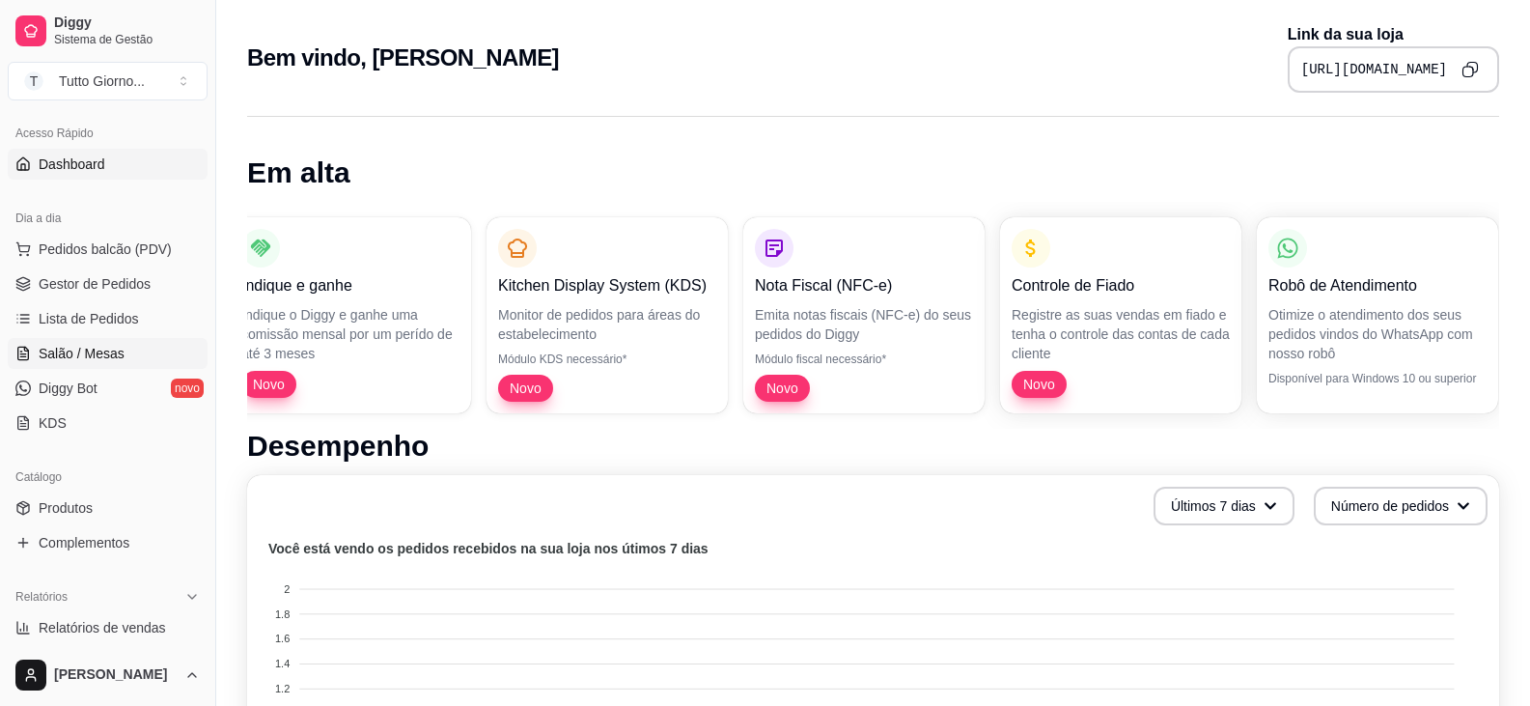
click at [119, 350] on span "Salão / Mesas" at bounding box center [82, 353] width 86 height 19
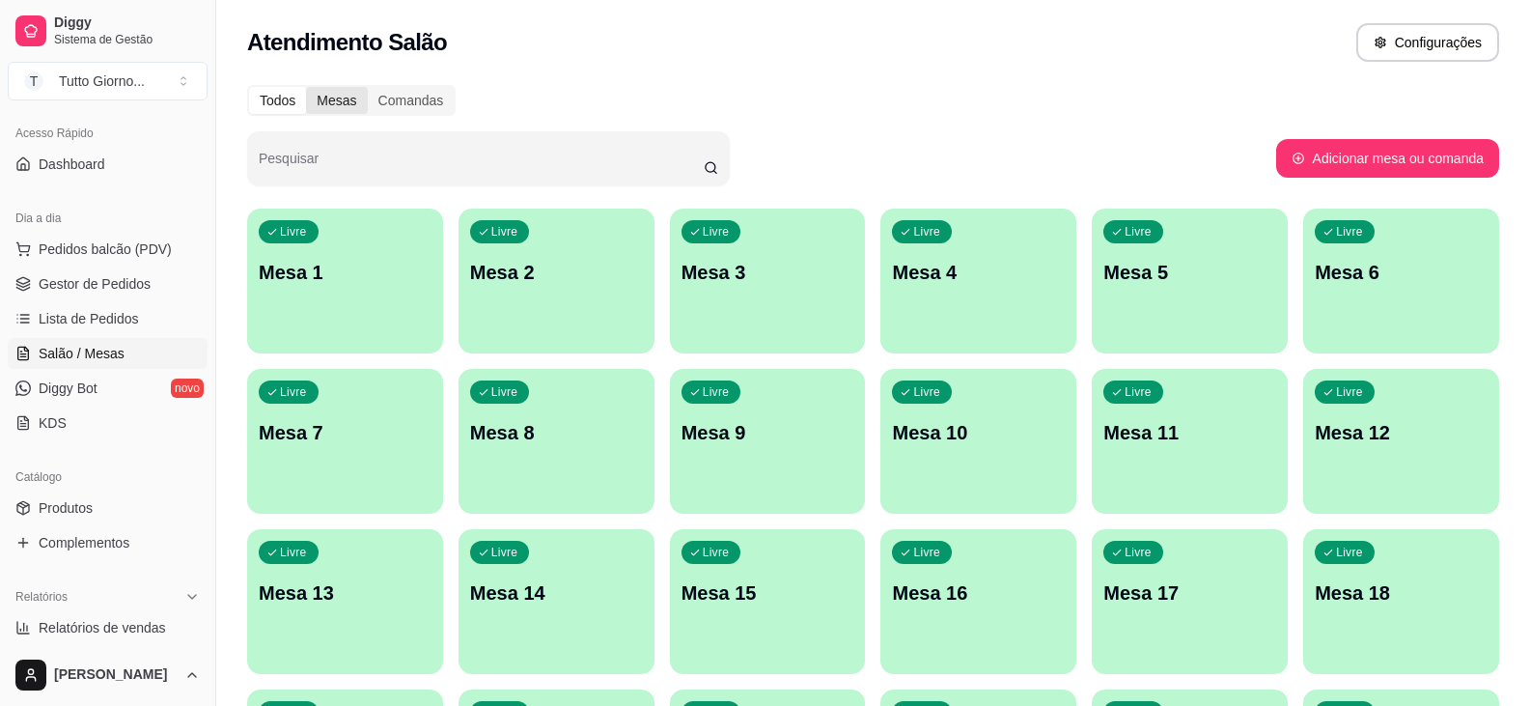
click at [345, 103] on div "Mesas" at bounding box center [336, 100] width 61 height 27
click at [306, 87] on input "Mesas" at bounding box center [306, 87] width 0 height 0
click at [408, 101] on div "Comandas" at bounding box center [411, 100] width 87 height 27
click at [368, 87] on input "Comandas" at bounding box center [368, 87] width 0 height 0
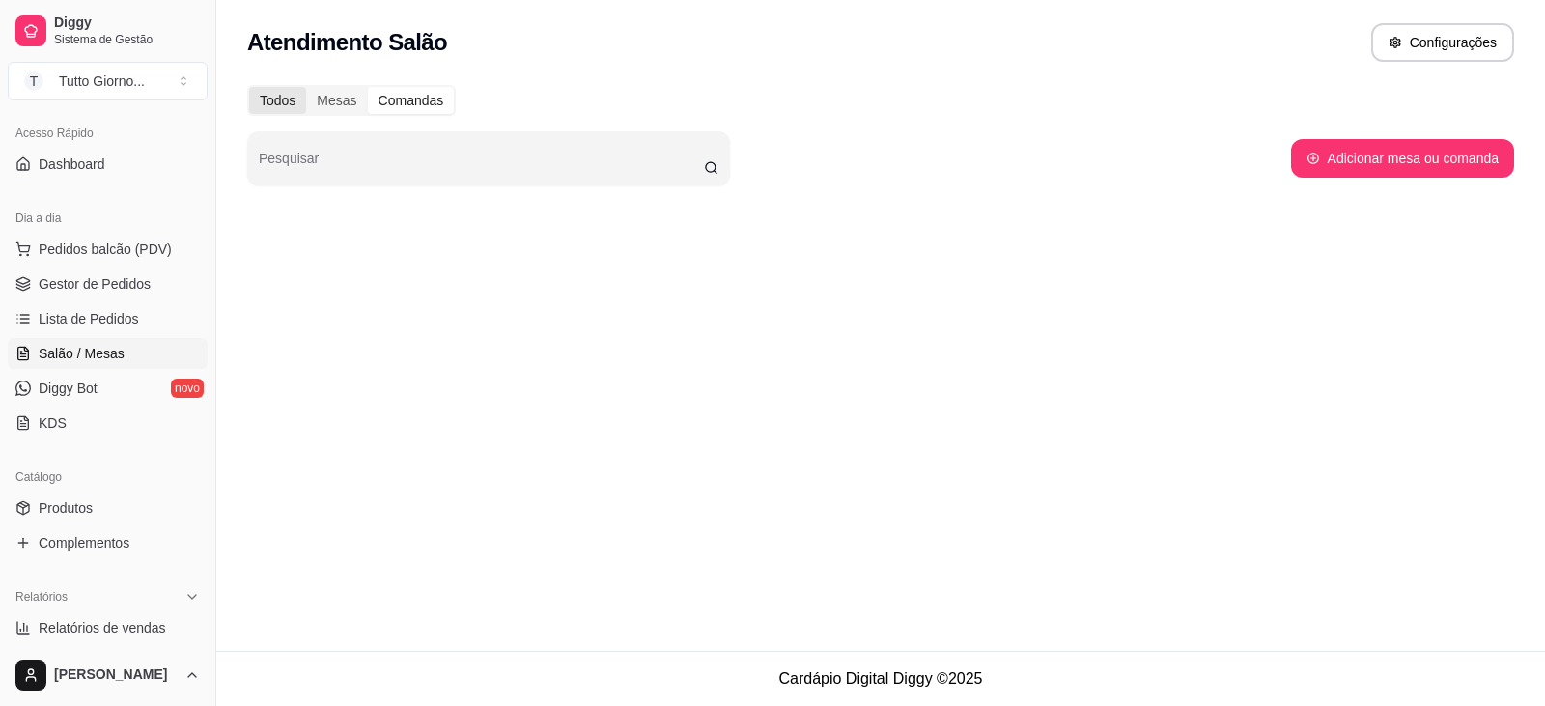
click at [278, 97] on div "Todos" at bounding box center [277, 100] width 57 height 27
click at [249, 87] on input "Todos" at bounding box center [249, 87] width 0 height 0
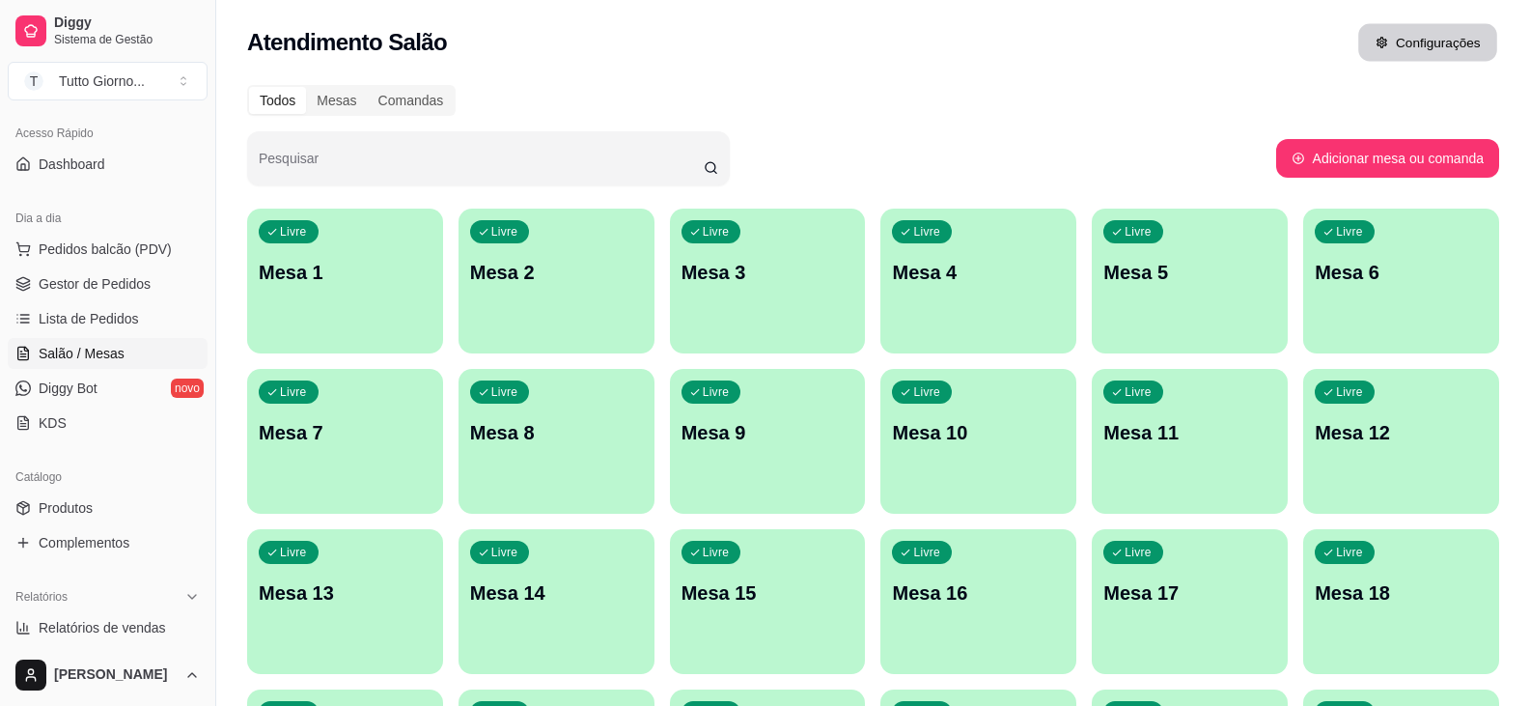
click at [1437, 51] on button "Configurações" at bounding box center [1428, 43] width 139 height 38
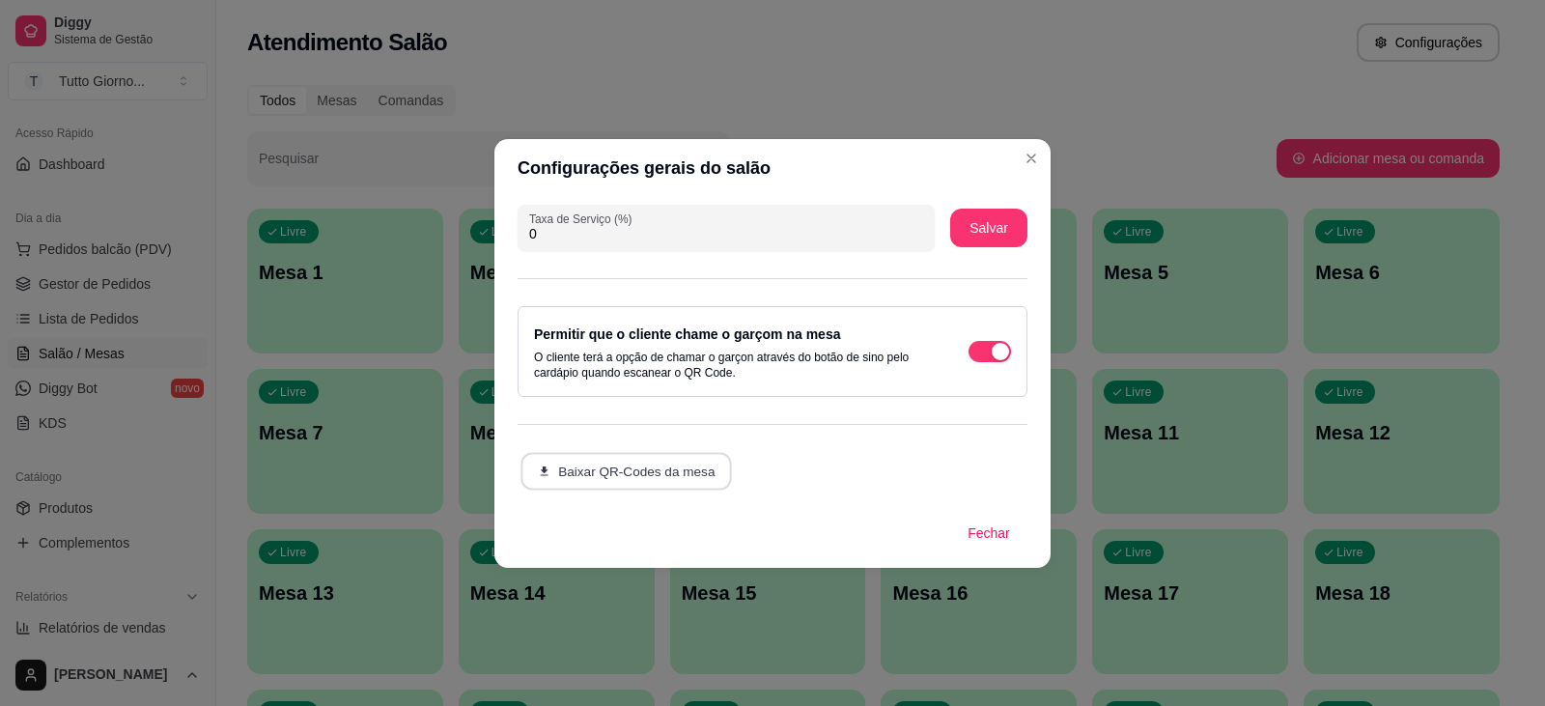
click at [644, 471] on button "Baixar QR-Codes da mesa" at bounding box center [625, 471] width 211 height 38
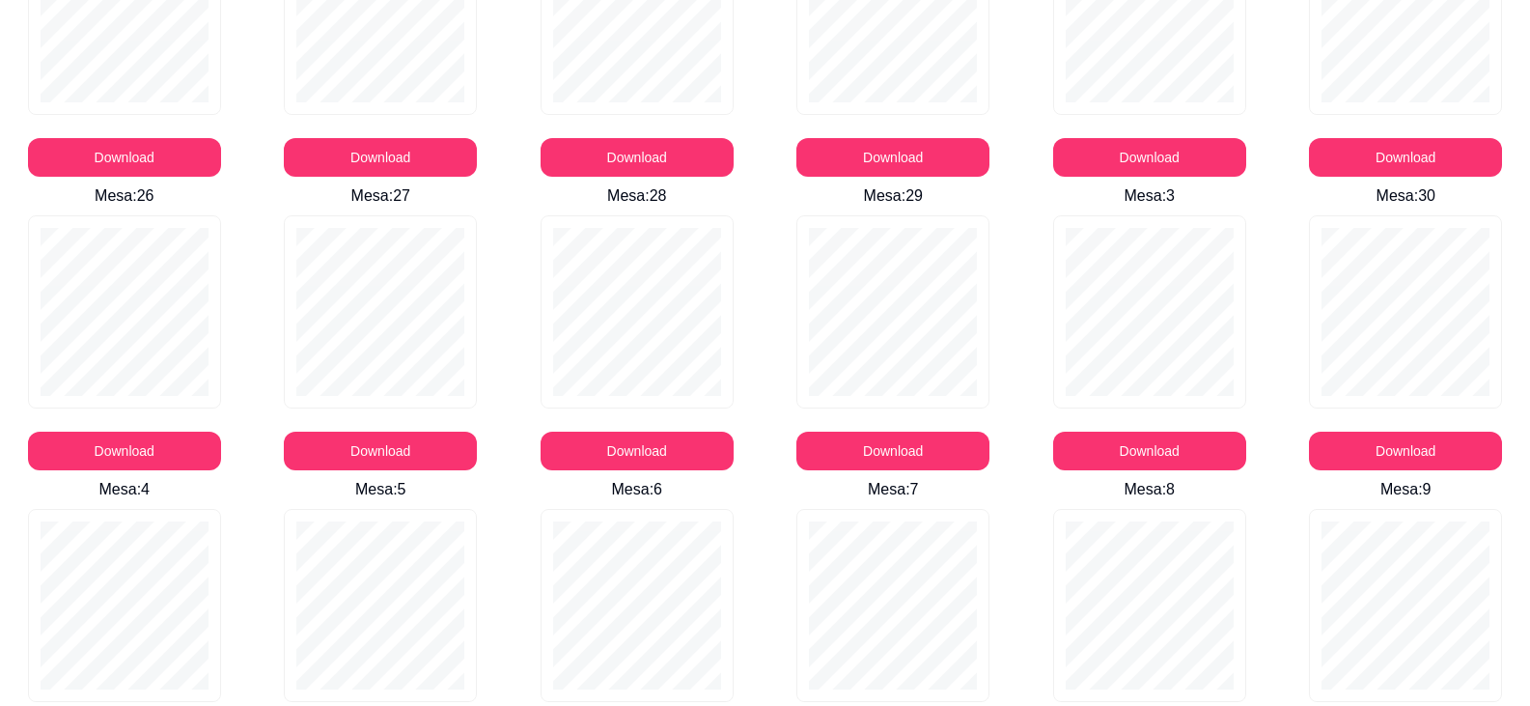
scroll to position [754, 0]
